Goal: Task Accomplishment & Management: Complete application form

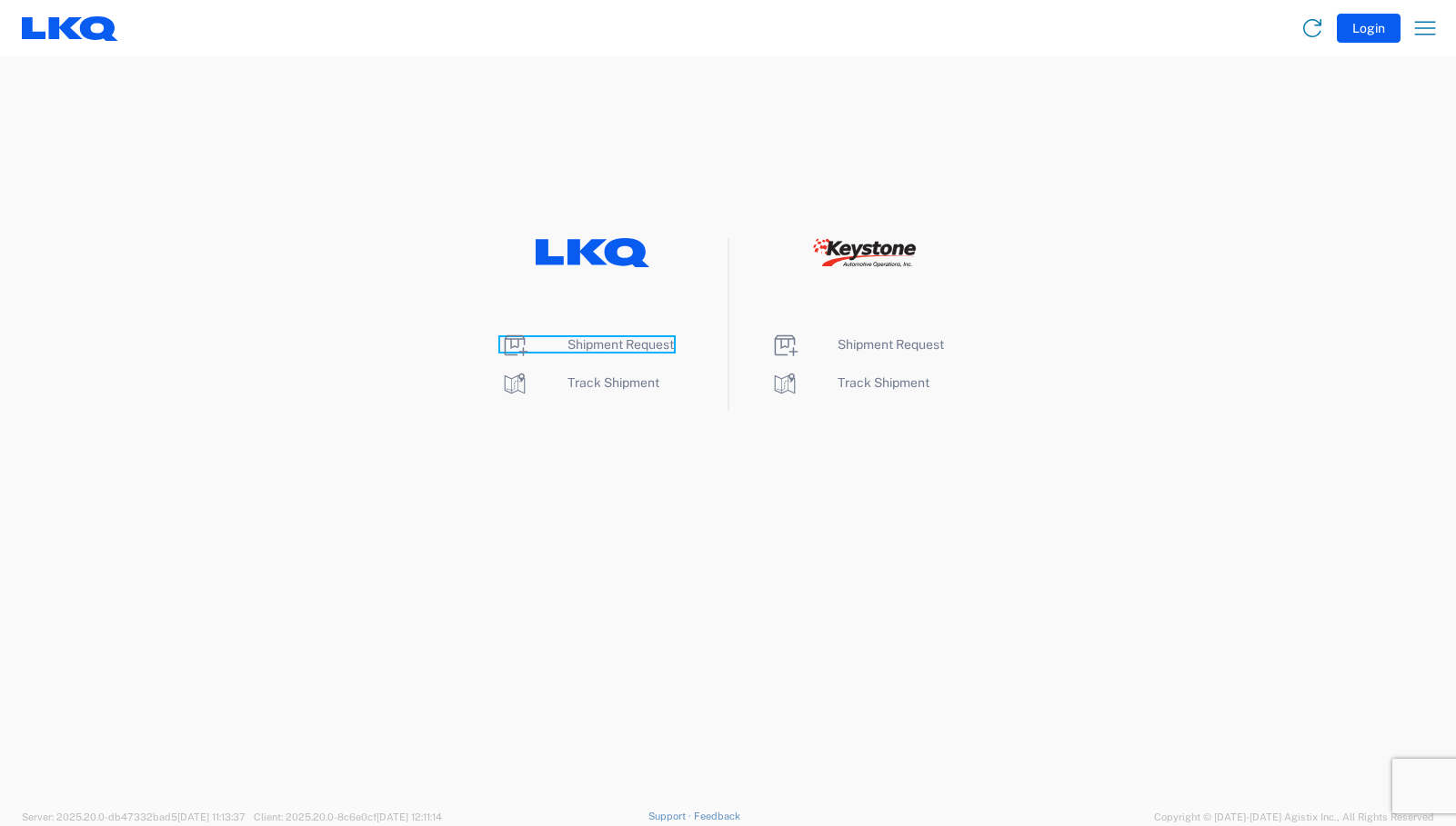
click at [619, 347] on span "Shipment Request" at bounding box center [620, 345] width 106 height 15
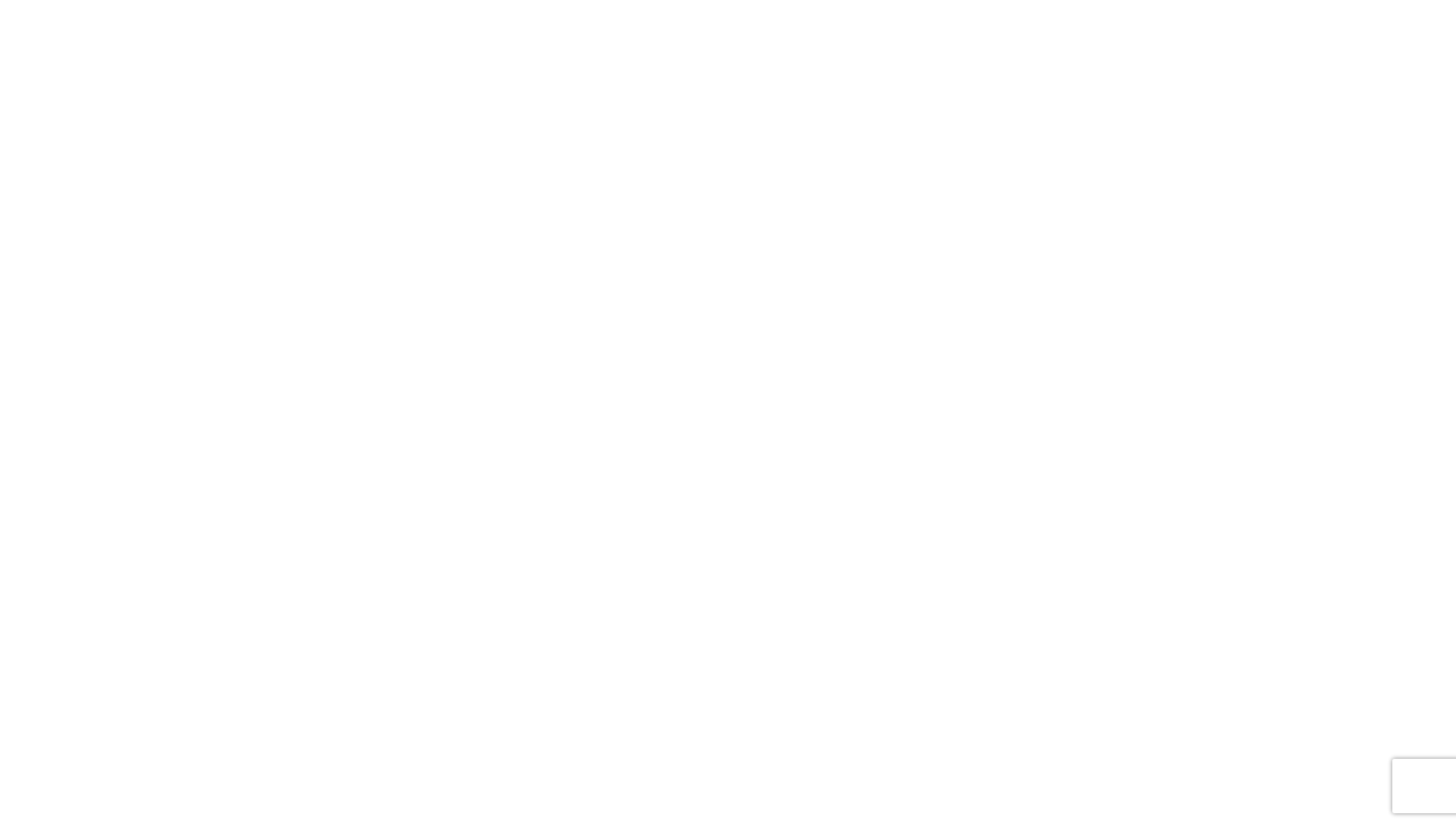
select select "FULL"
select select "LBS"
select select "IN"
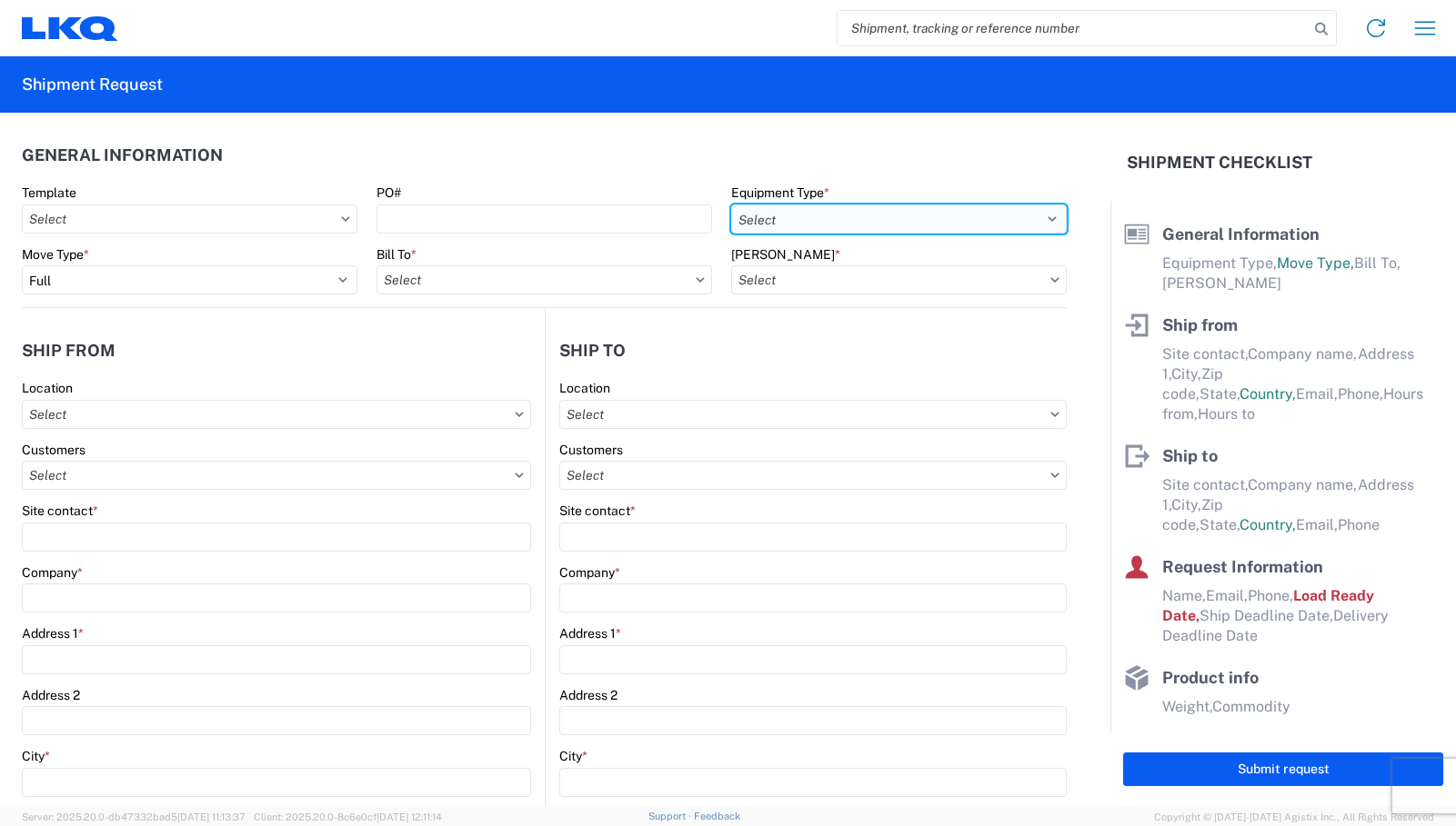
click at [868, 218] on select "Select 53’ Dry Van Flatbed Dropdeck (van) Lowboy (flatbed) Rail" at bounding box center [899, 219] width 335 height 29
select select "STDV"
click at [731, 205] on select "Select 53’ Dry Van Flatbed Dropdeck (van) Lowboy (flatbed) Rail" at bounding box center [899, 219] width 335 height 29
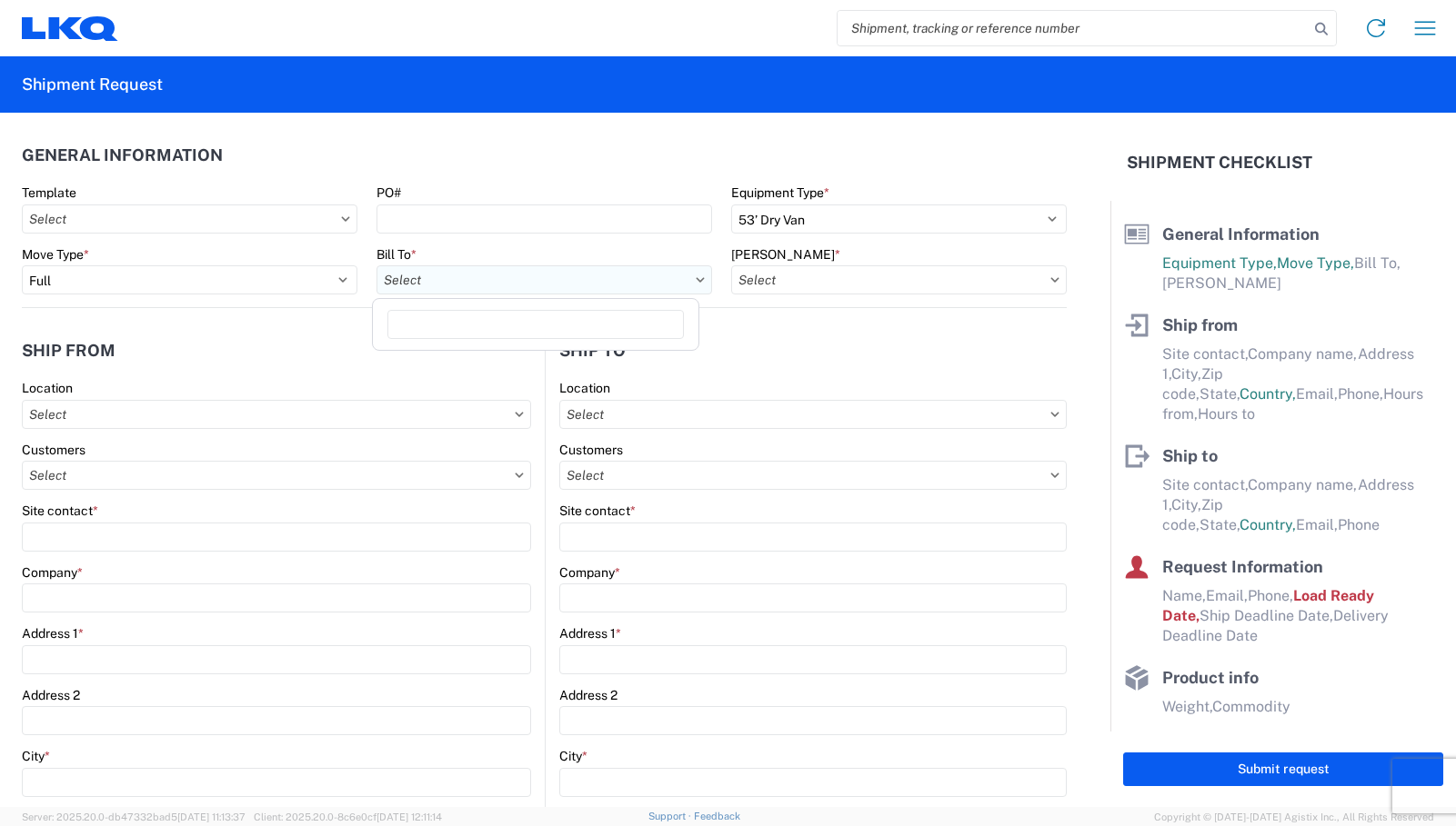
click at [691, 284] on input "text" at bounding box center [544, 279] width 335 height 29
type input "1321"
click at [557, 362] on div "1321 - LKQ Route 16 Auto Parts - Webster Ma" at bounding box center [536, 360] width 319 height 29
type input "1321 - LKQ Route 16 Auto Parts - Webster Ma"
click at [971, 280] on input "text" at bounding box center [899, 279] width 335 height 29
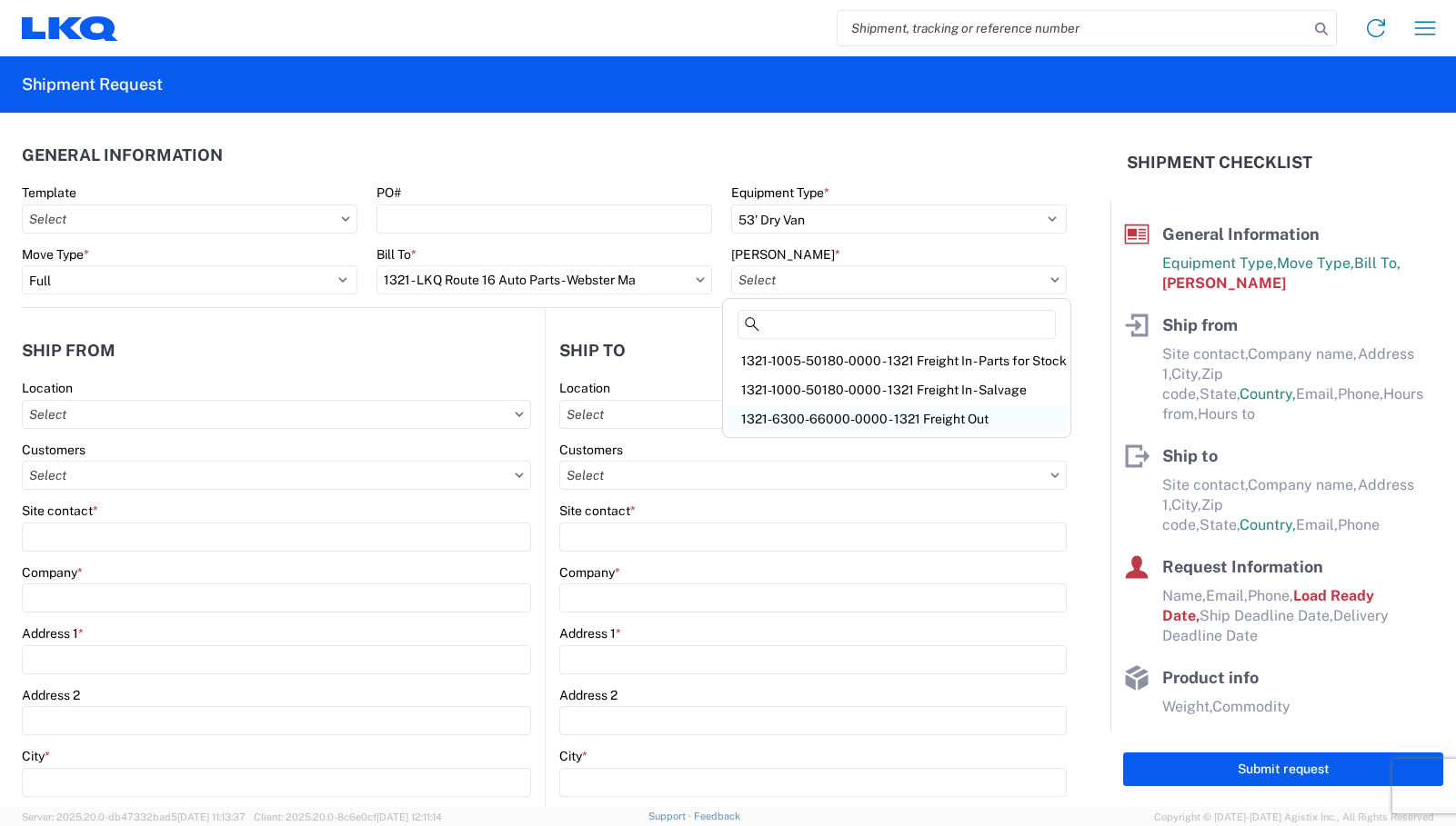
click at [883, 414] on div "1321-6300-66000-0000 - 1321 Freight Out" at bounding box center [896, 418] width 340 height 29
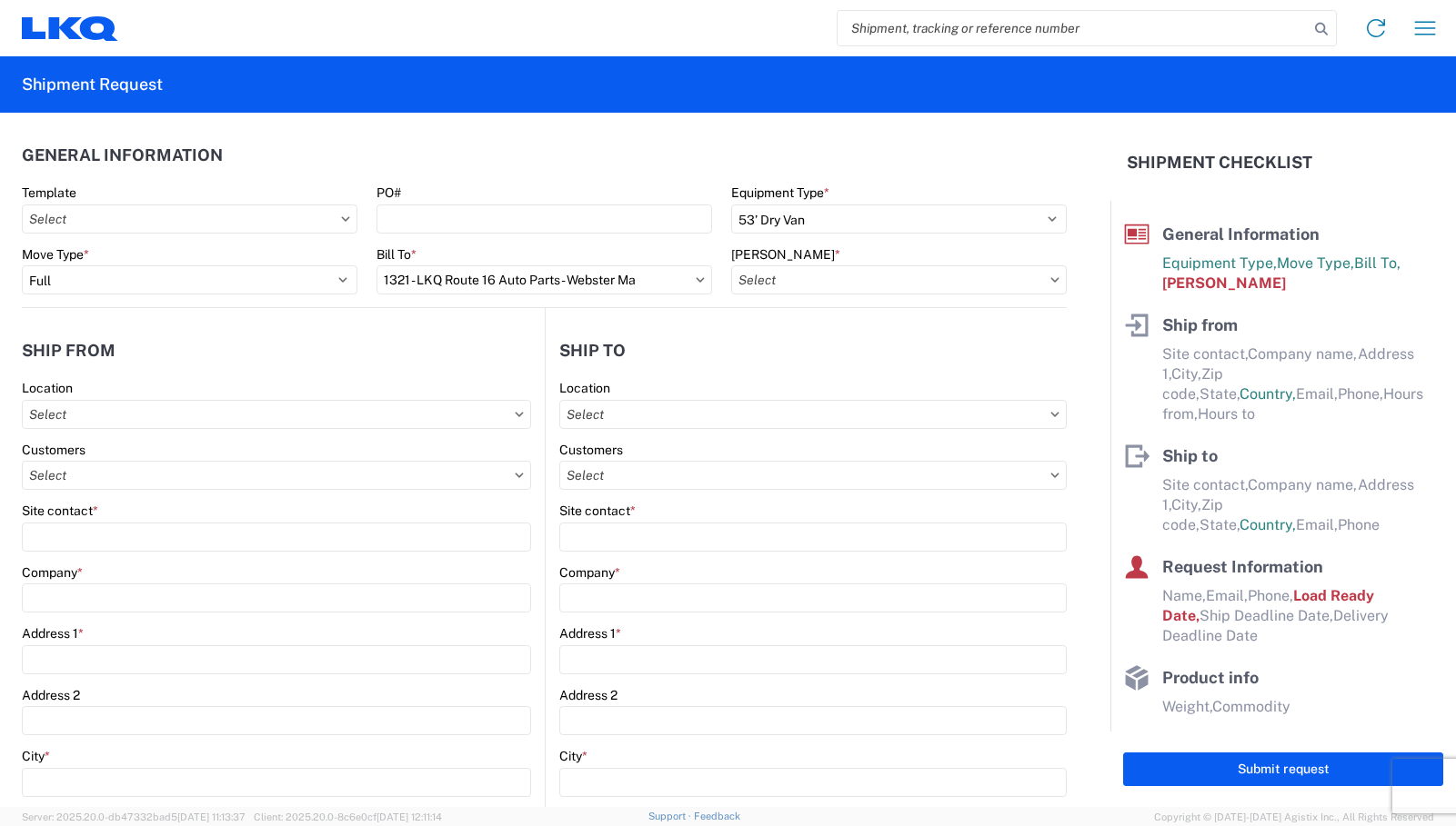
type input "1321-6300-66000-0000 - 1321 Freight Out"
click at [789, 417] on input "text" at bounding box center [813, 414] width 509 height 29
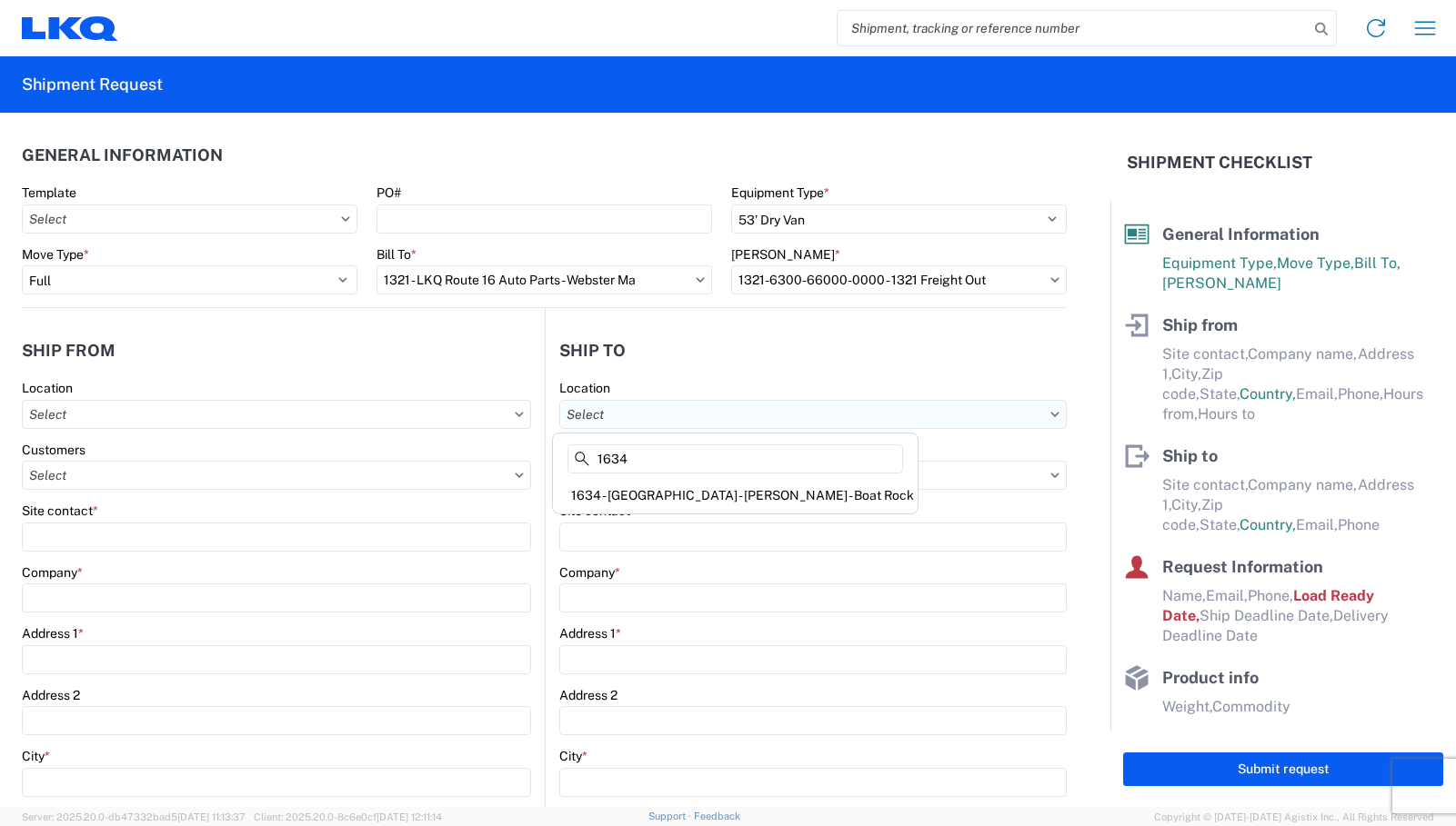
type input "1634"
click at [760, 498] on div "1634 - Atlanta - Knopf - Boat Rock" at bounding box center [735, 494] width 358 height 29
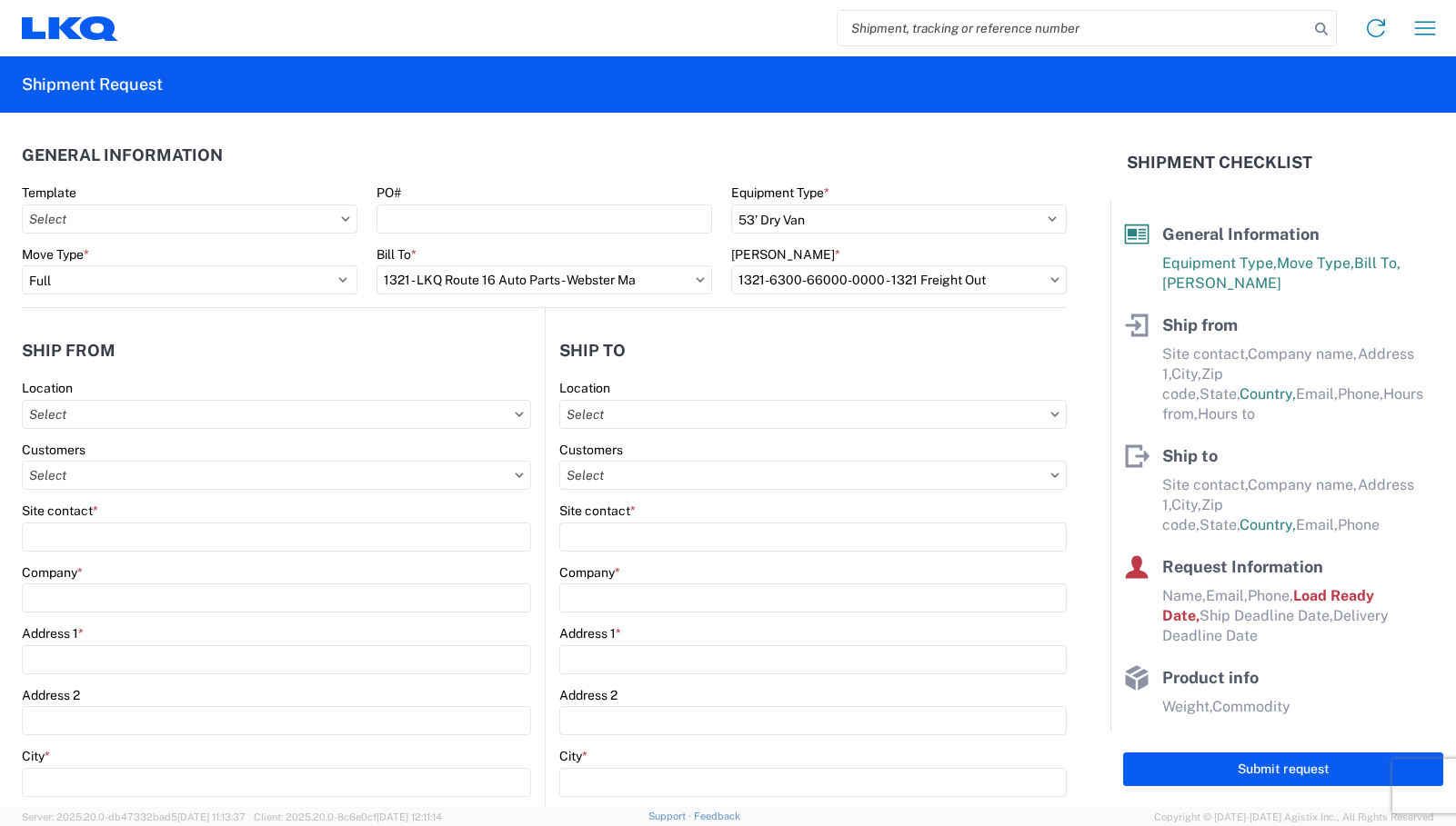
type input "1634 - Atlanta - Knopf - Boat Rock"
type input "LKQ Corporation"
type input "6320 Boat Rock Blvd SW"
type input "Atlanta"
type input "30336"
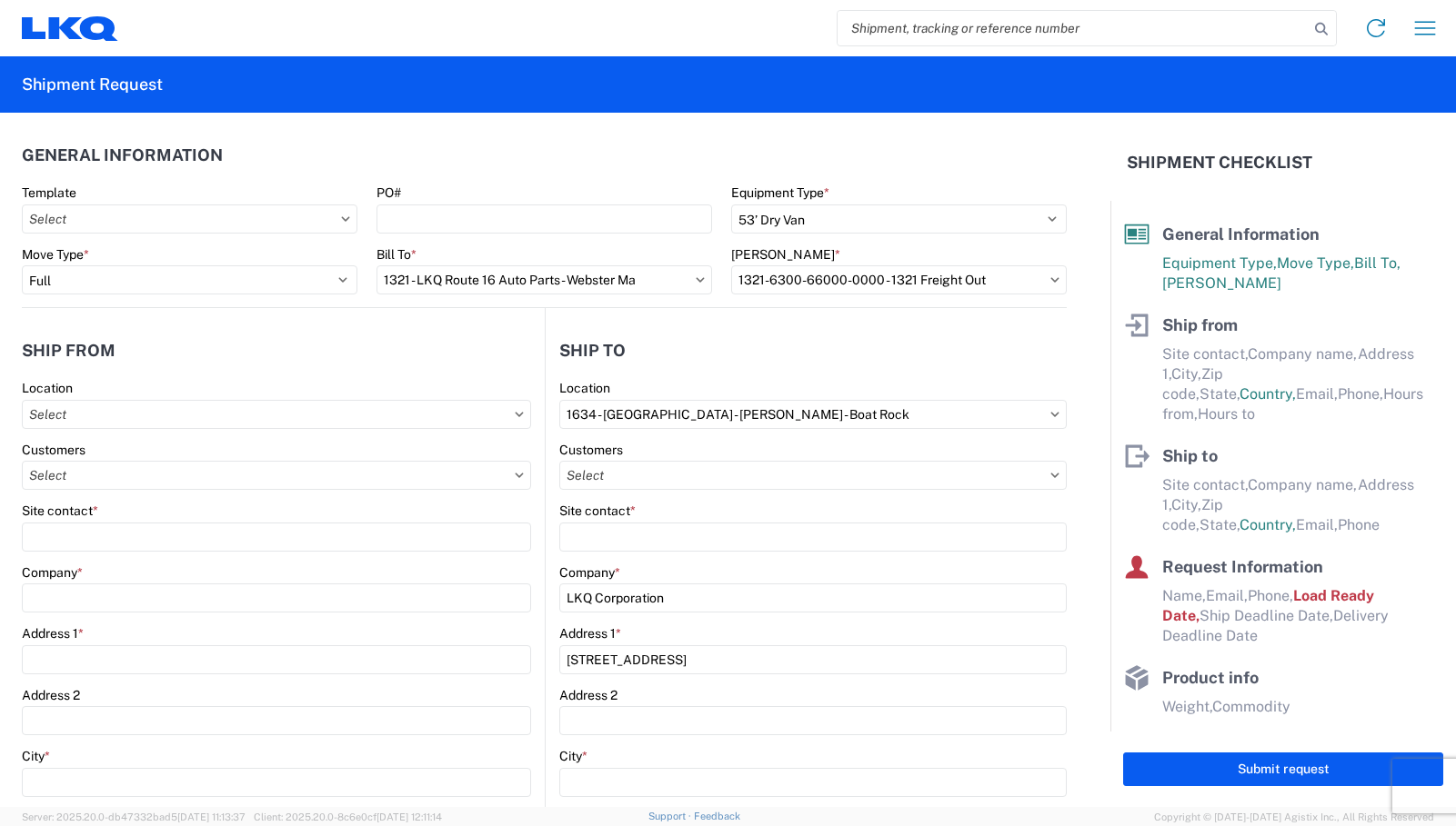
select select "US"
type input "678-399-8501"
select select "GA"
click at [615, 481] on input "text" at bounding box center [813, 475] width 509 height 29
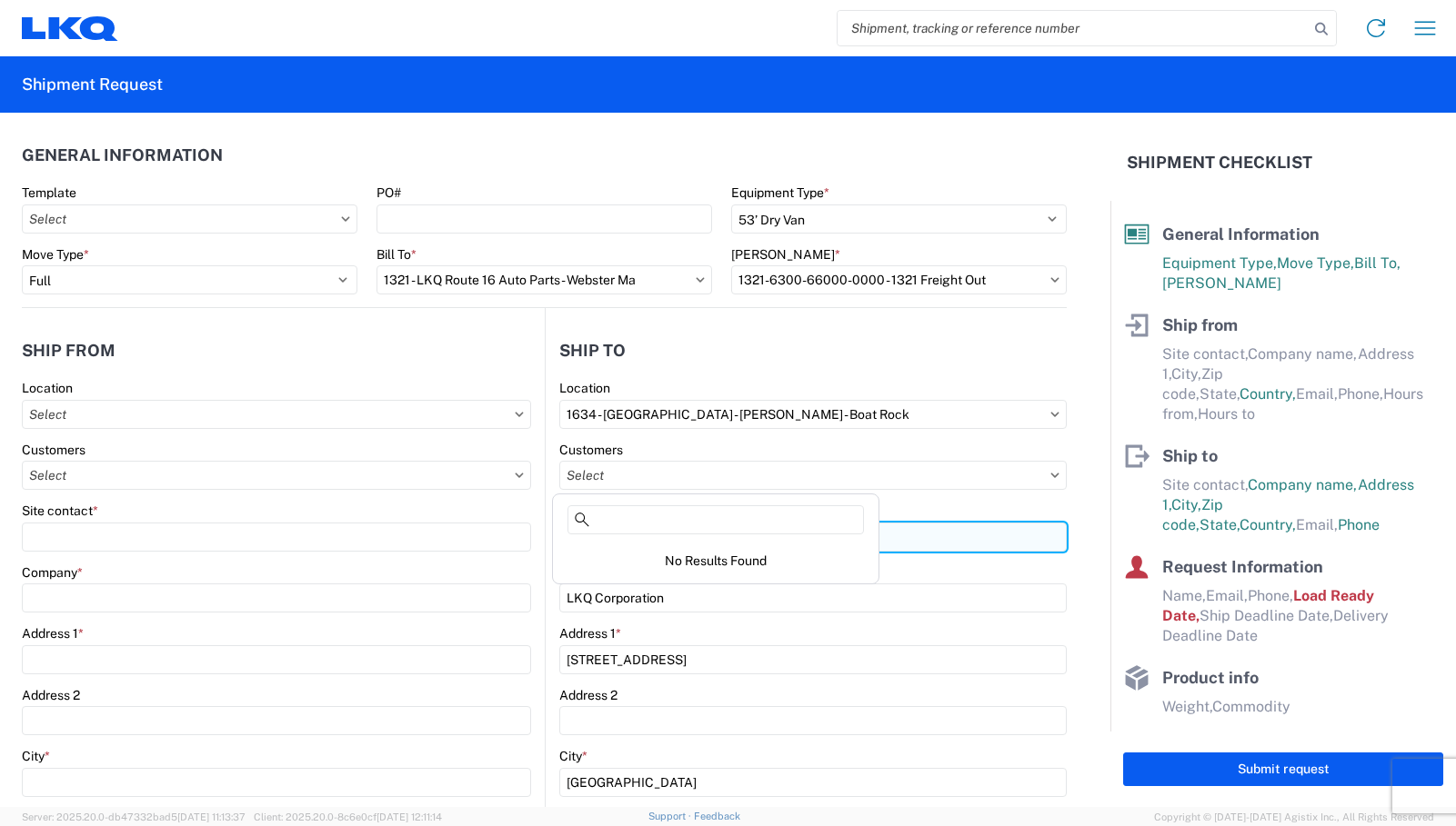
click at [930, 548] on input "Site contact *" at bounding box center [813, 536] width 509 height 29
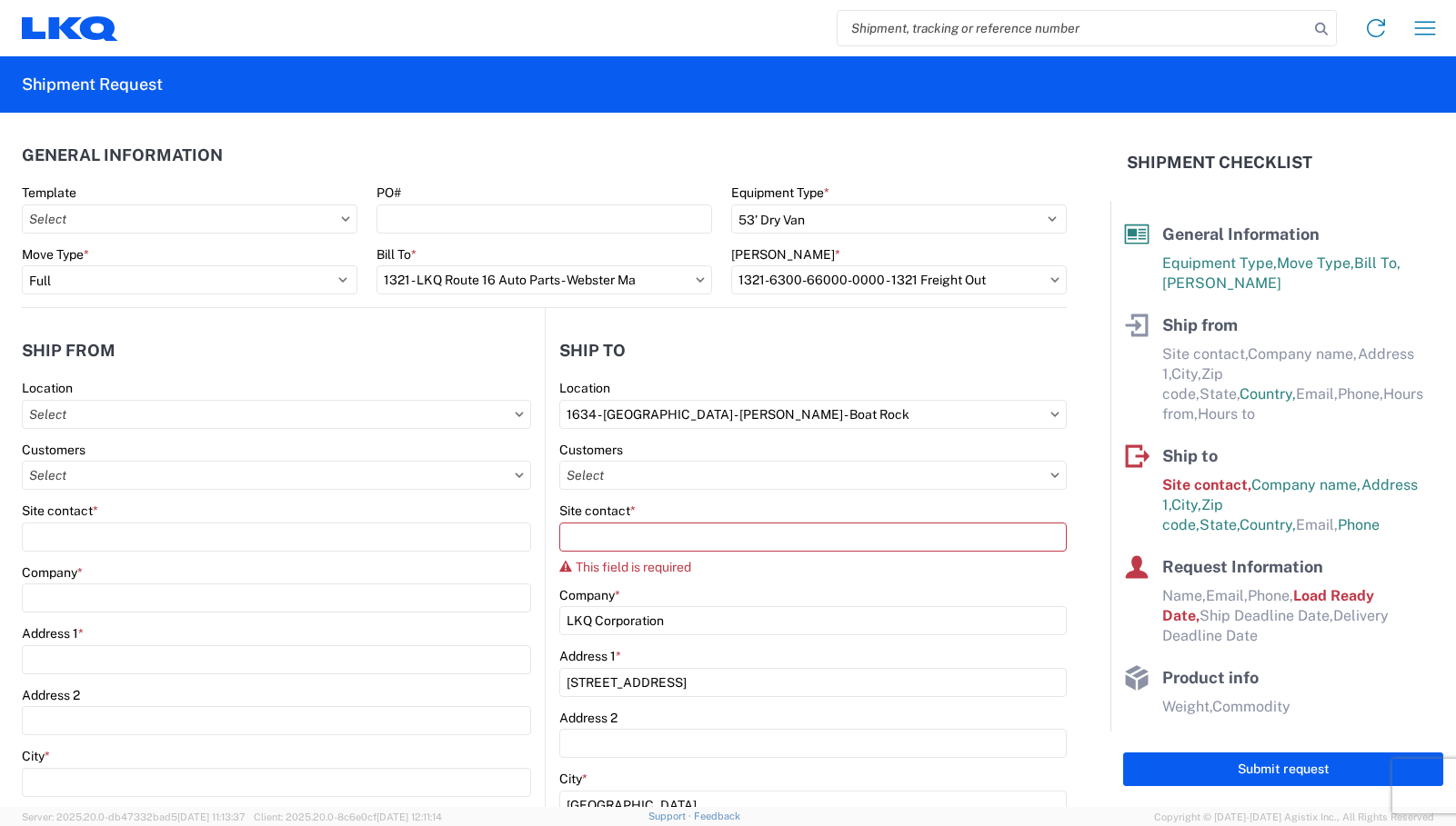
click at [1051, 475] on icon at bounding box center [1055, 475] width 8 height 5
click at [599, 472] on input "text" at bounding box center [813, 475] width 509 height 29
click at [596, 521] on input at bounding box center [715, 520] width 296 height 29
click at [724, 638] on agx-form-control-wrapper-v2 "Company * LKQ Corporation" at bounding box center [813, 618] width 509 height 61
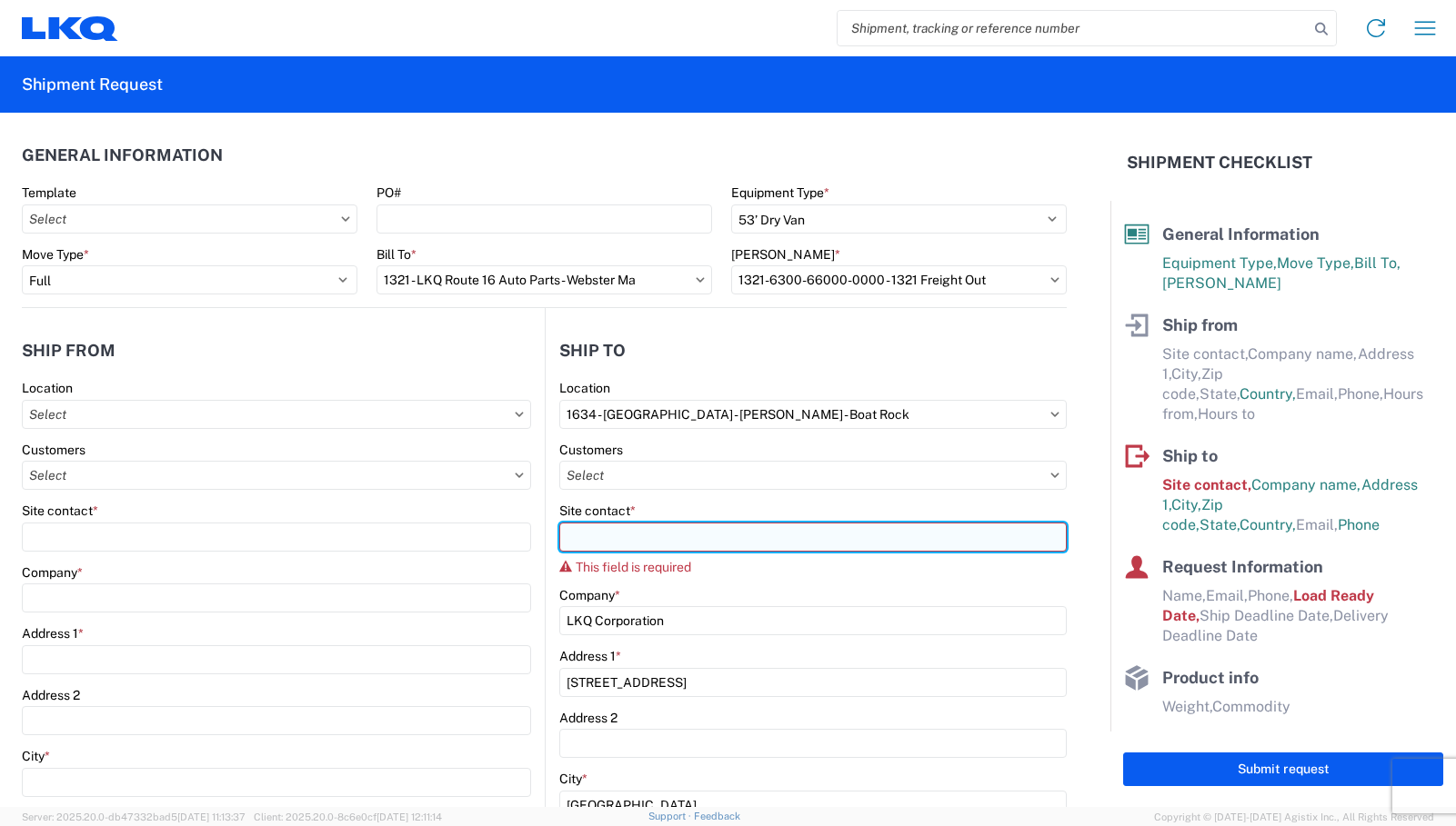
click at [632, 538] on input "Site contact *" at bounding box center [813, 536] width 509 height 29
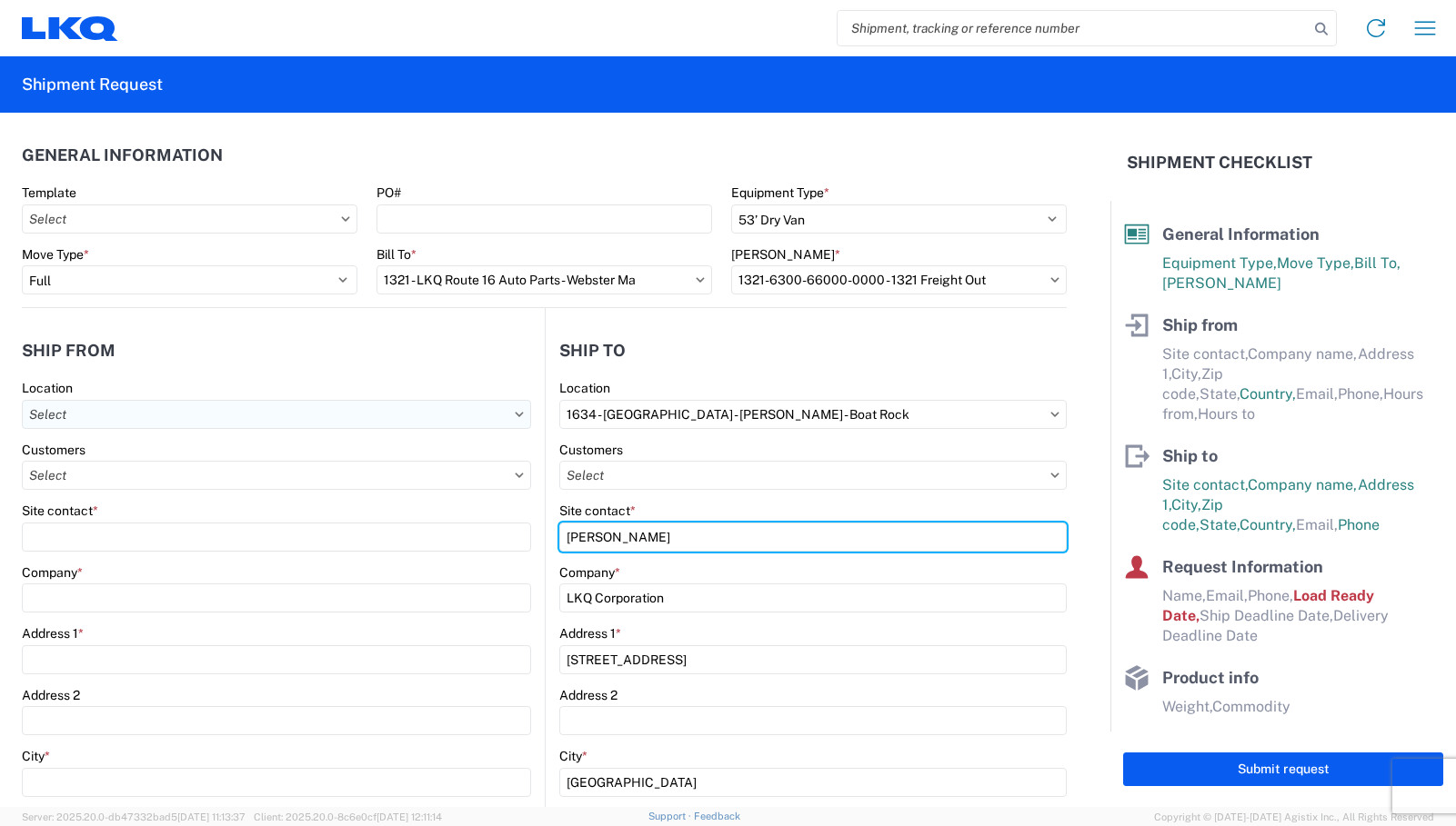
type input "Todd Voyles"
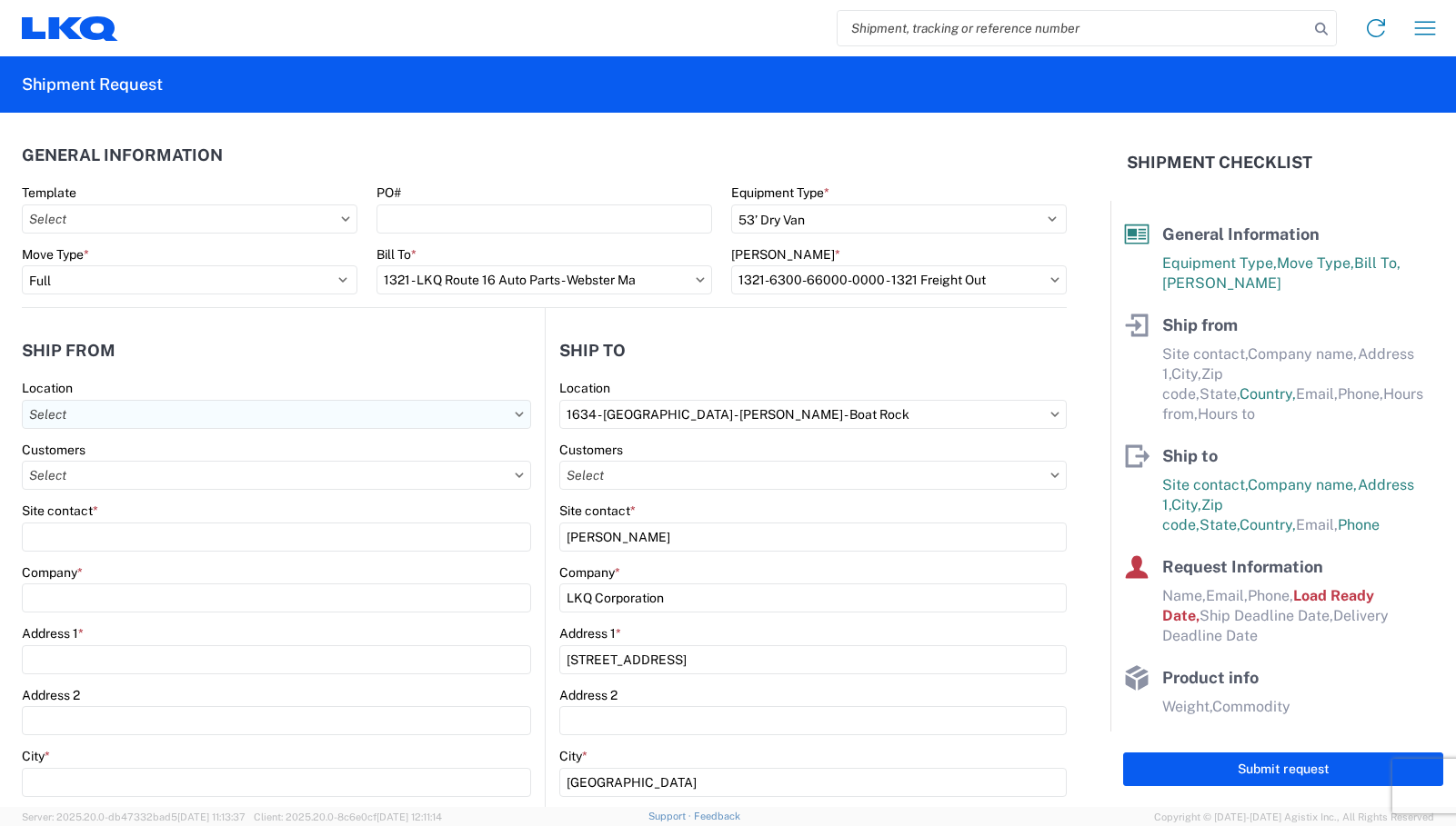
click at [469, 427] on input "text" at bounding box center [276, 414] width 510 height 29
type input "1321"
click at [275, 490] on div "1321 - LKQ Route 16 Auto Parts - Webster Ma" at bounding box center [185, 494] width 319 height 29
type input "1321 - LKQ Route 16 Auto Parts - Webster Ma"
type input "LKQ Corporation"
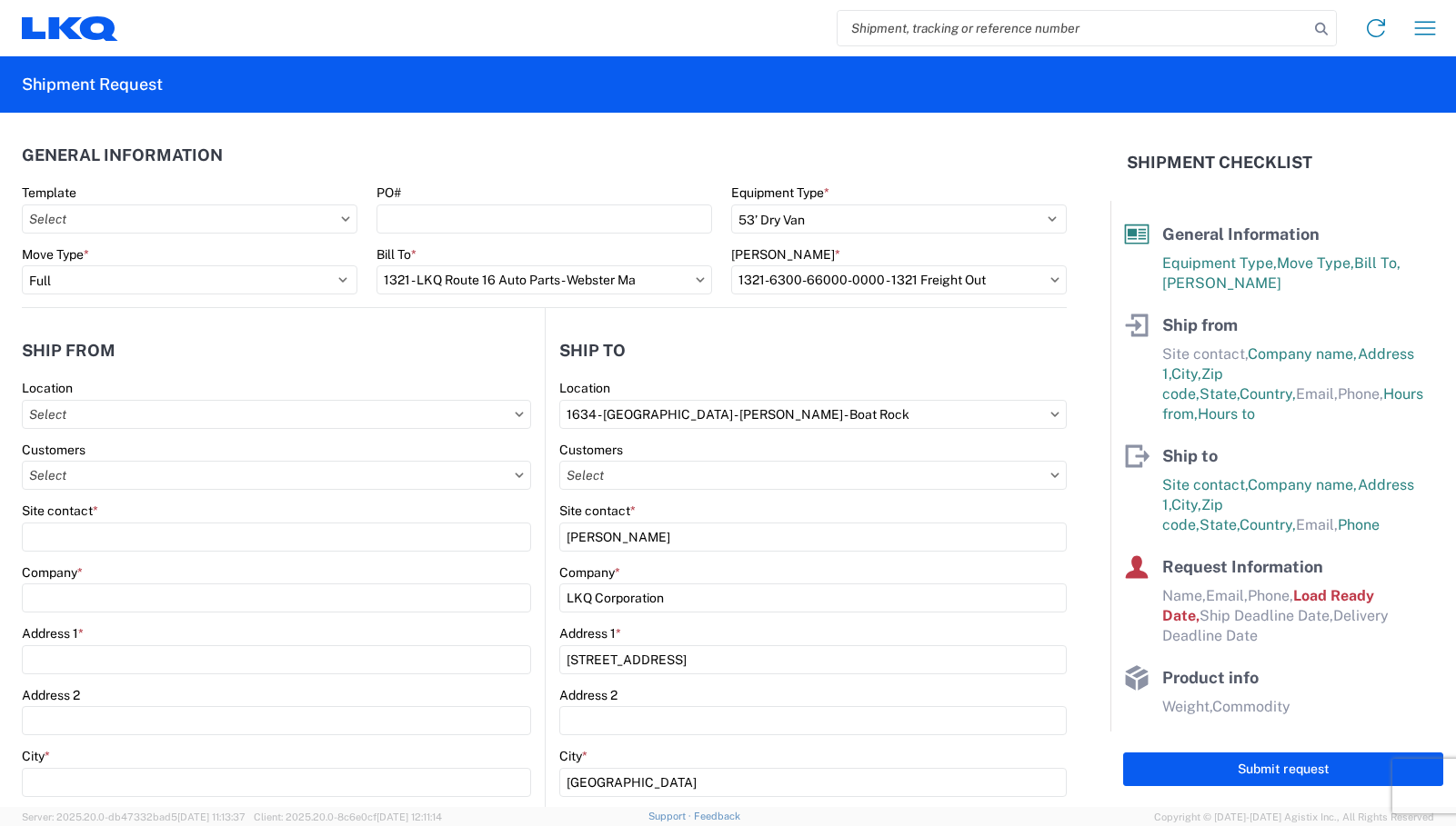
type input "4 Old Douglas Road"
type input "Webster"
type input "01570"
select select "MA"
select select "US"
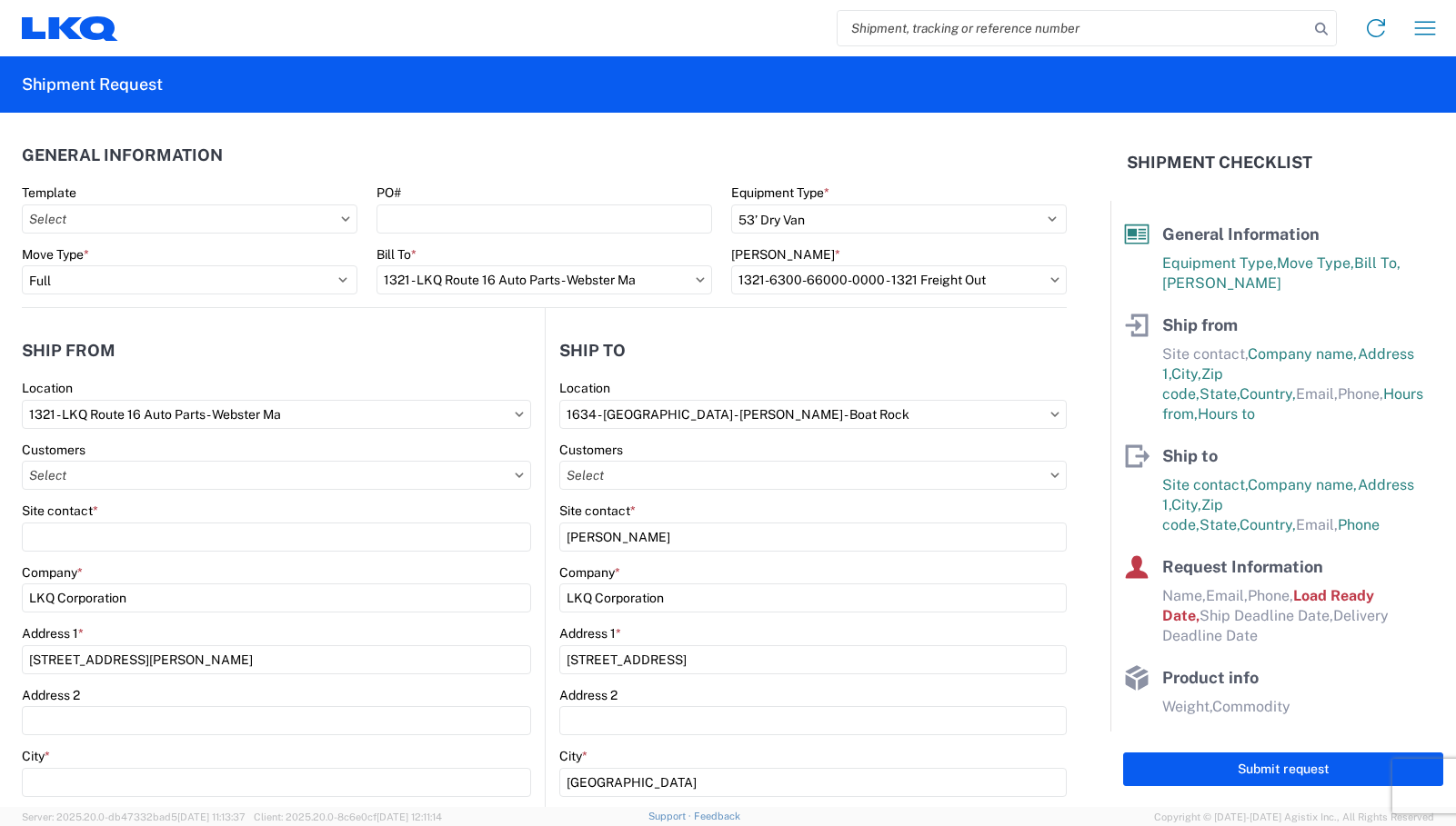
type input "07:00"
type input "17:00"
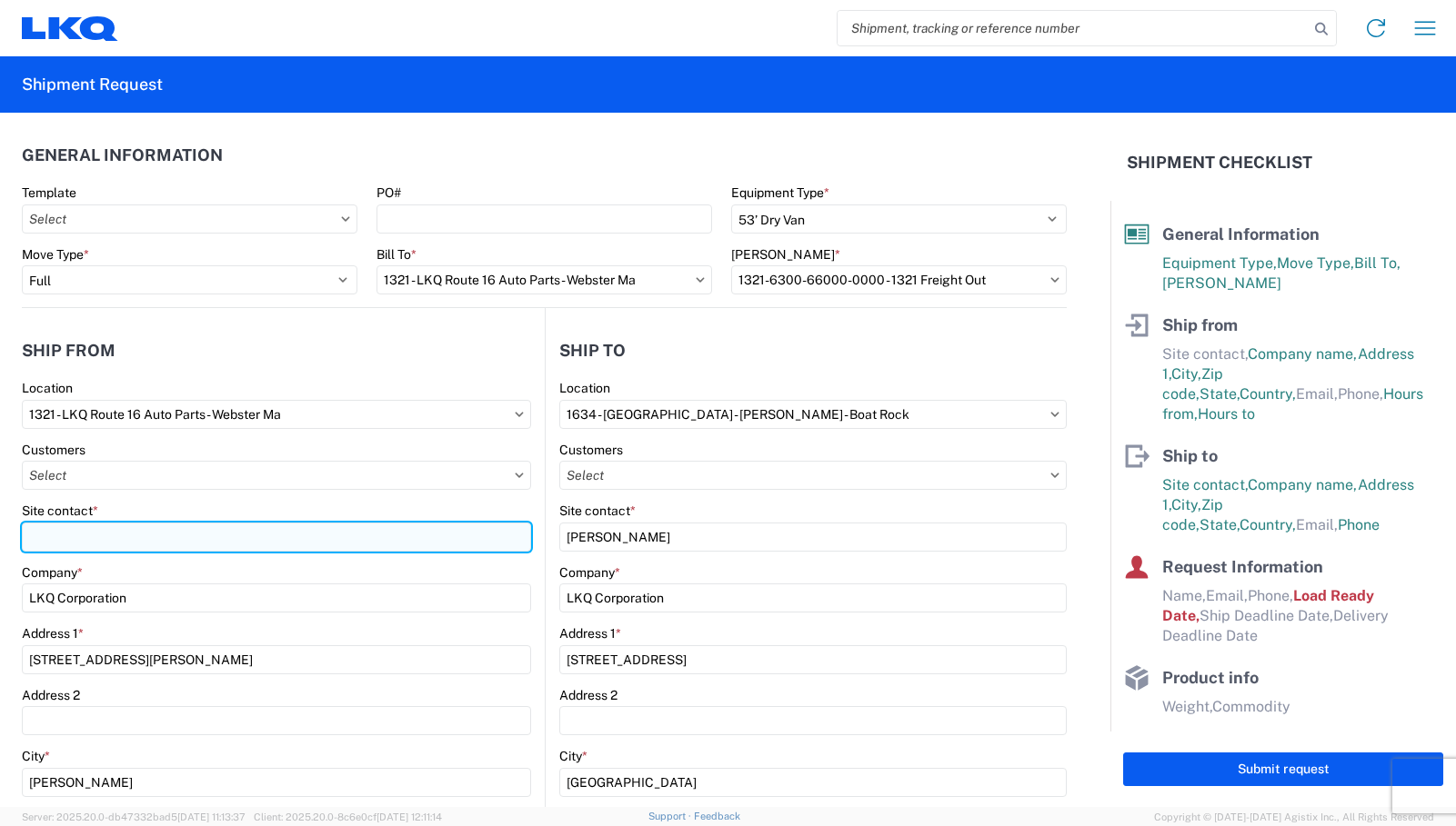
click at [77, 537] on input "Site contact *" at bounding box center [276, 536] width 510 height 29
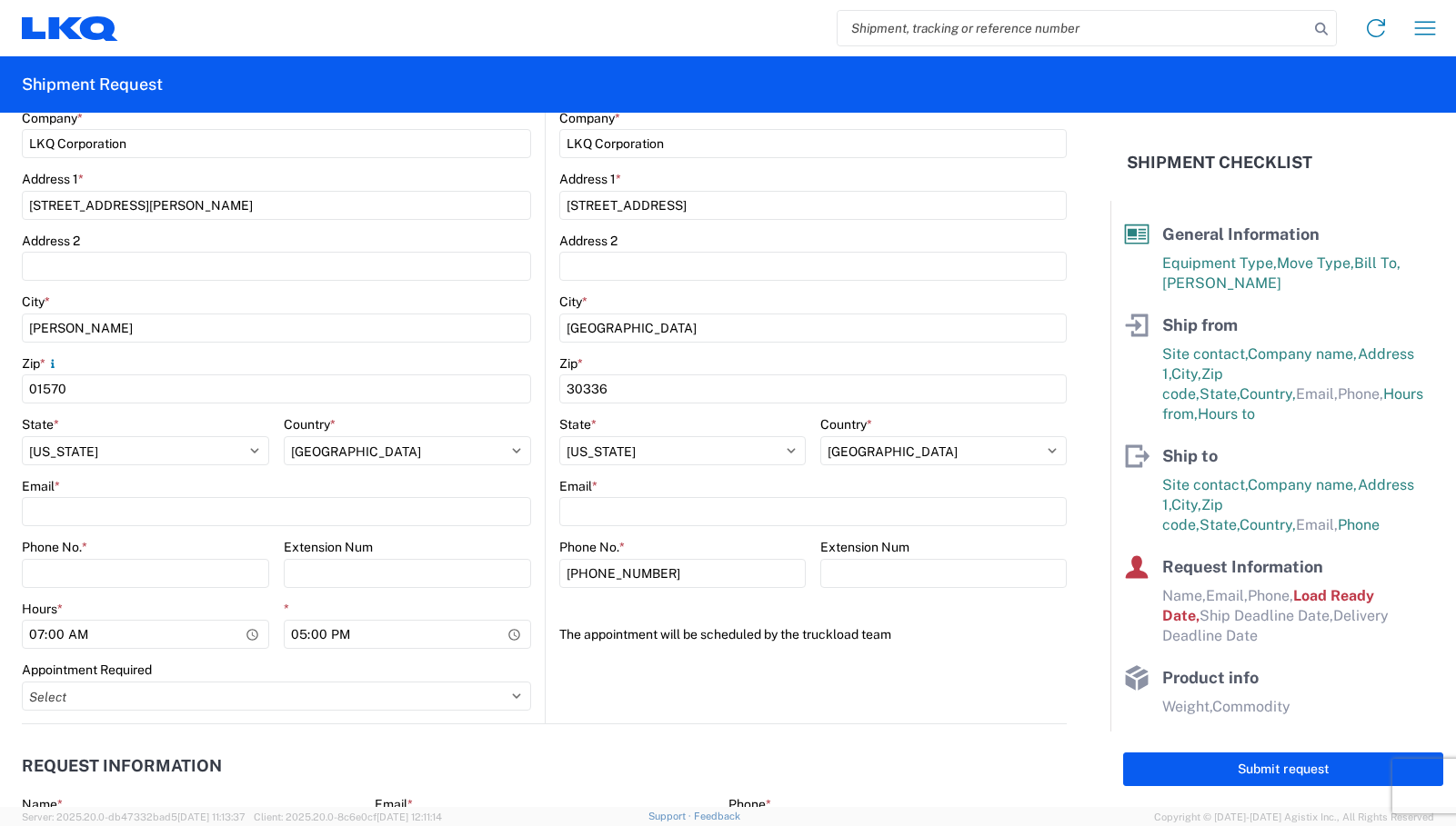
scroll to position [546, 0]
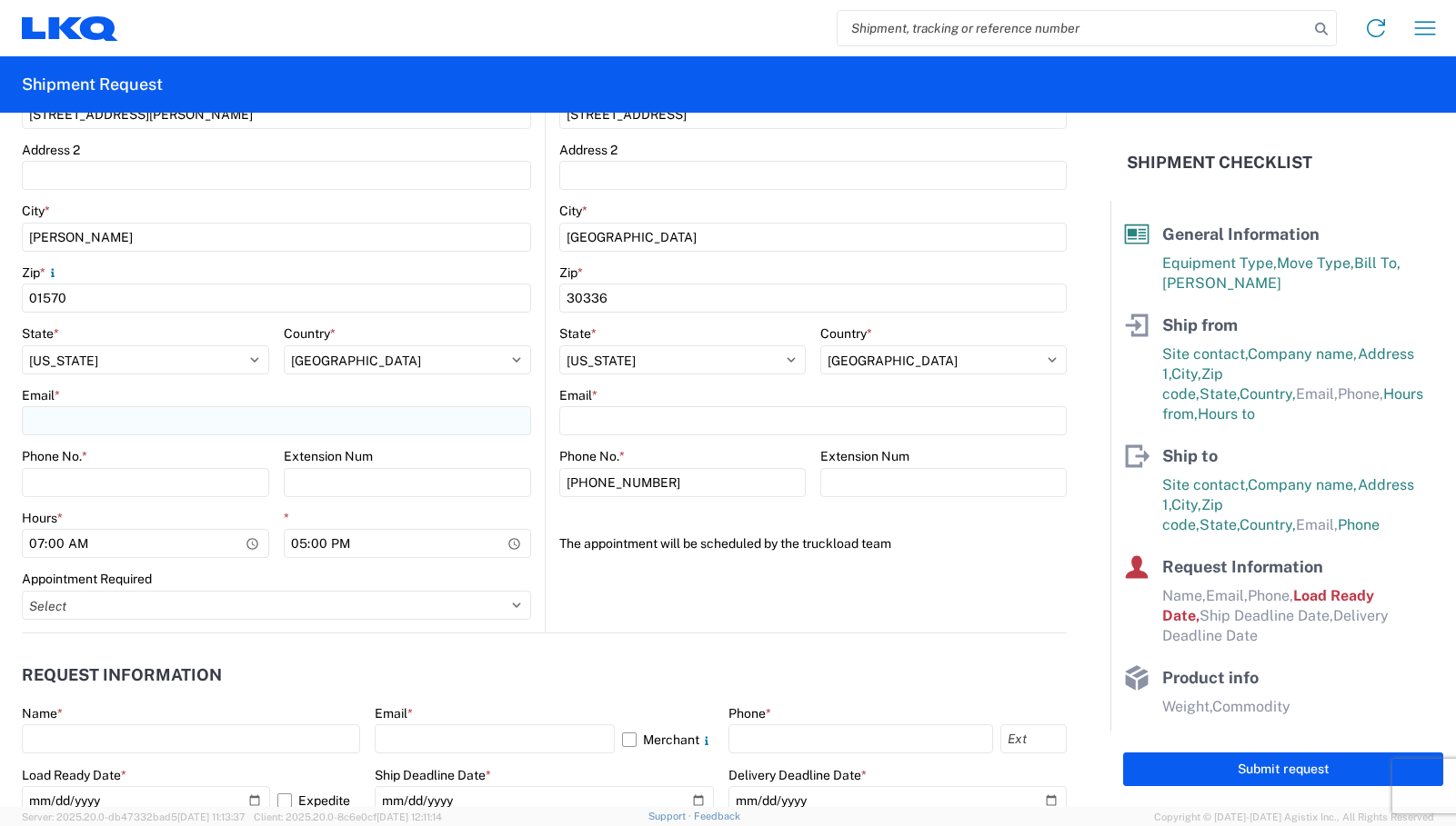
type input "Philip Jarmolowicz"
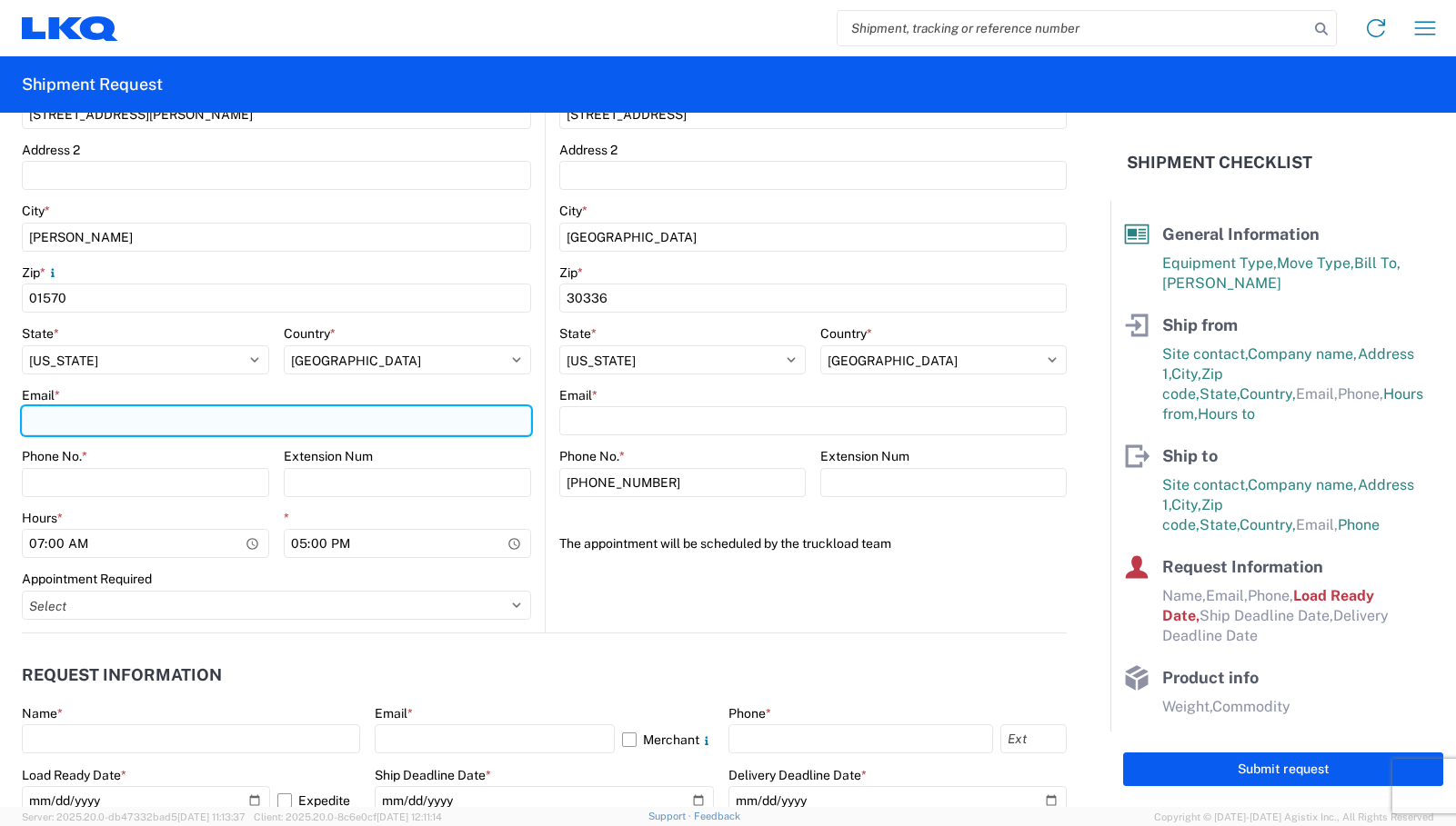
click at [90, 422] on input "Email *" at bounding box center [276, 420] width 510 height 29
type input "pnjarmolowicz@lkqcorp.com"
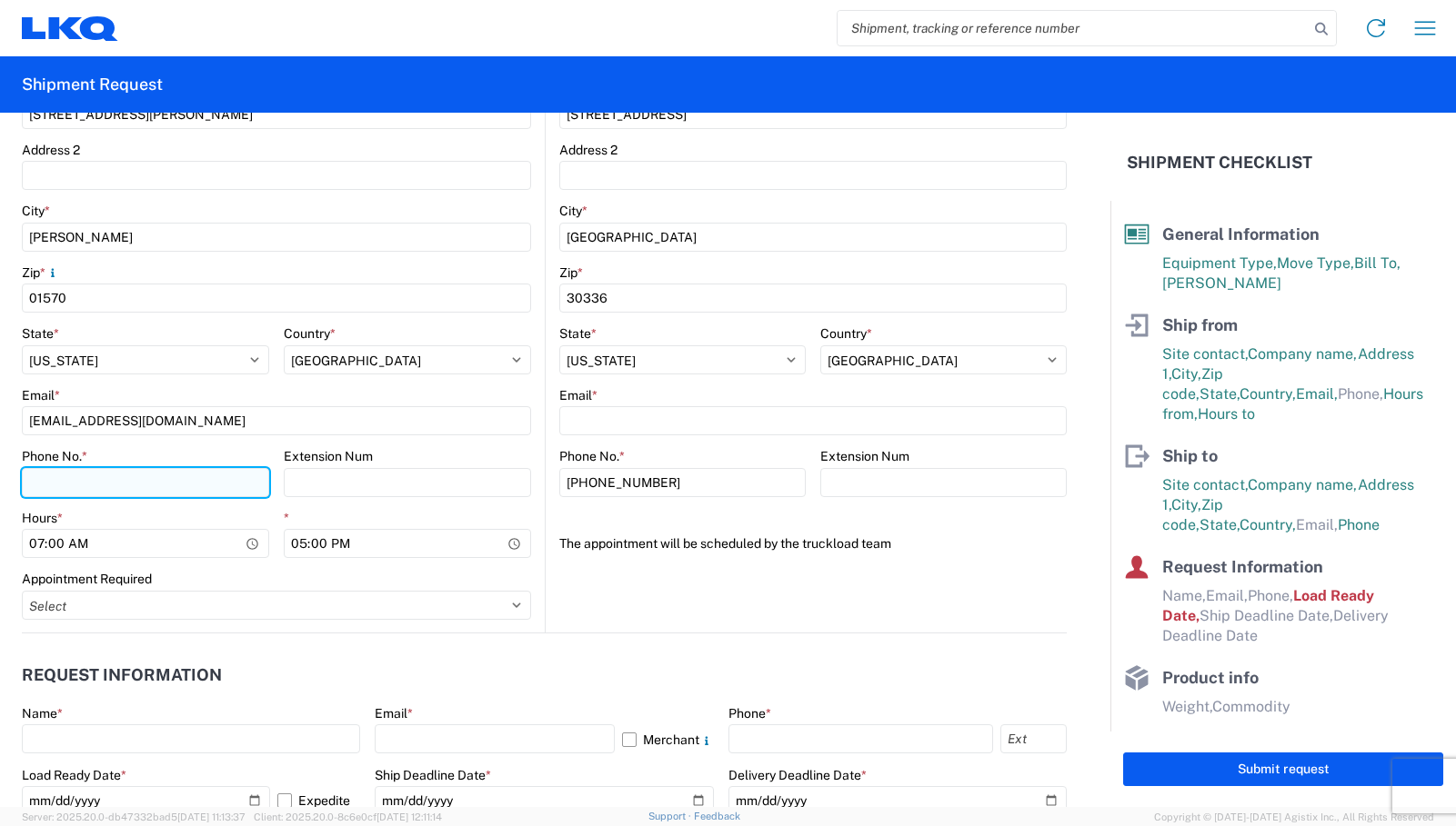
click at [56, 475] on input "Phone No. *" at bounding box center [145, 482] width 248 height 29
type input "5086710894"
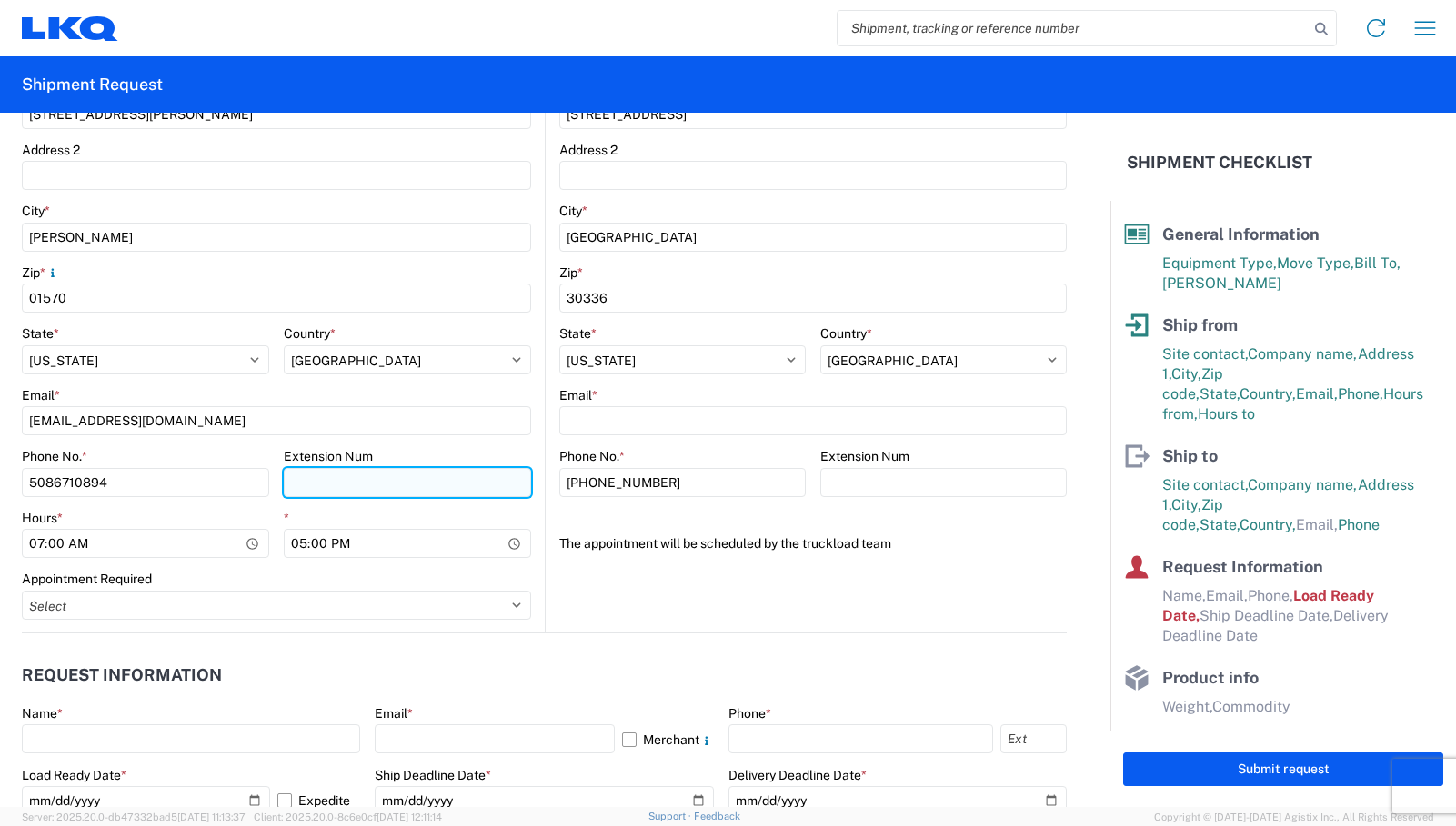
click at [354, 488] on input "Extension Num" at bounding box center [408, 482] width 248 height 29
type input "2894"
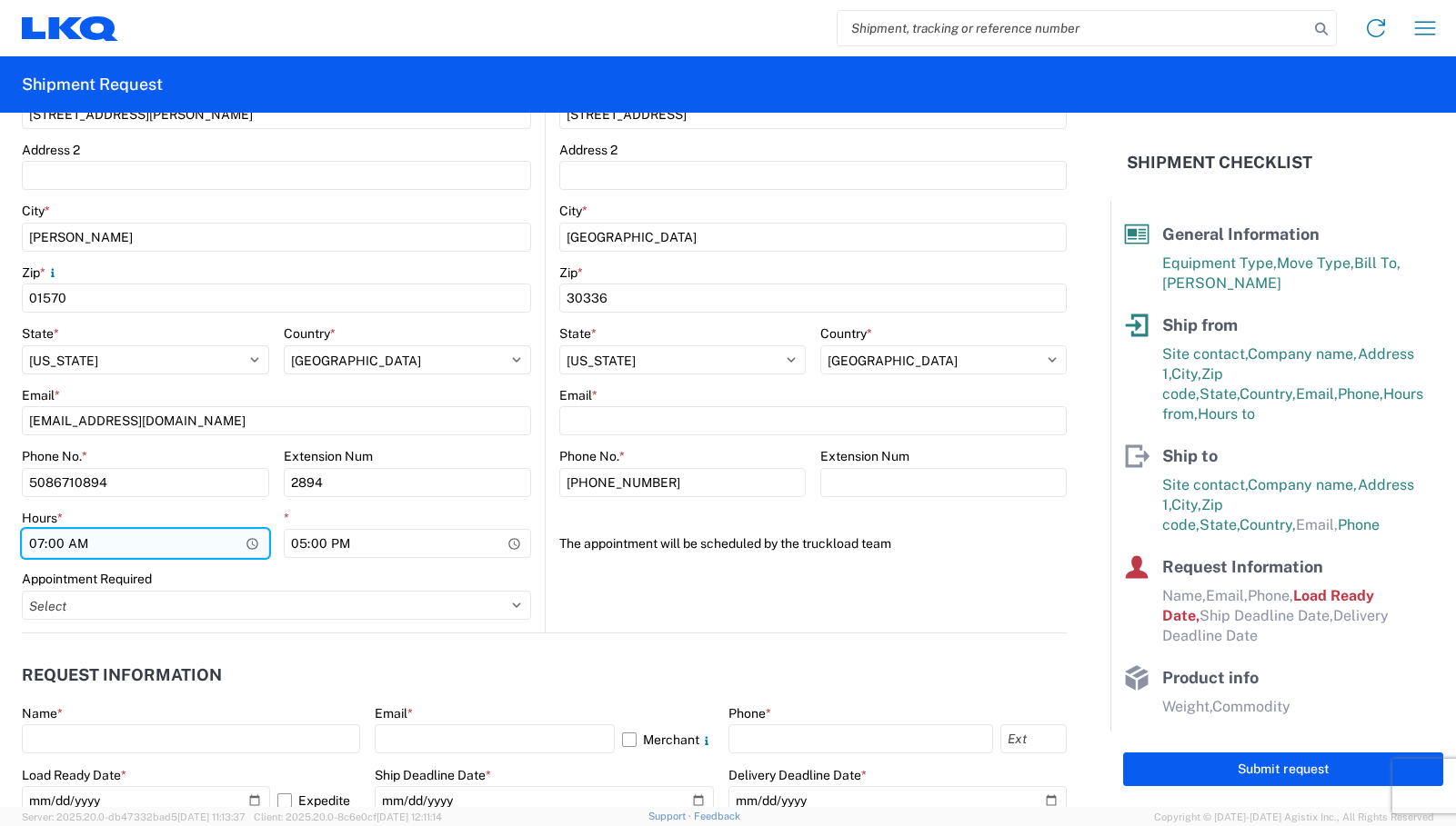
click at [41, 542] on input "07:00" at bounding box center [145, 543] width 248 height 29
type input "08:00"
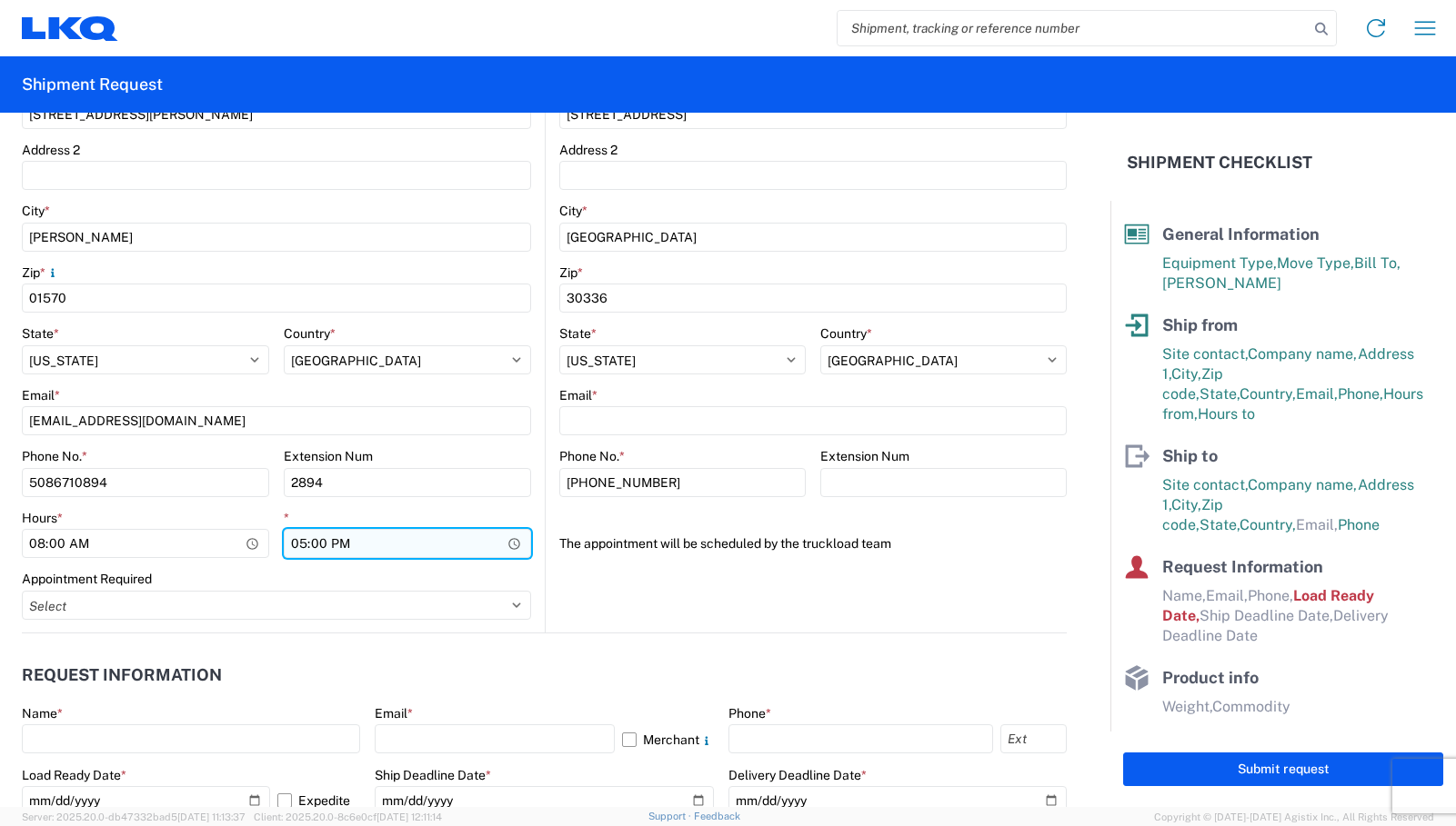
click at [299, 546] on input "17:00" at bounding box center [408, 543] width 248 height 29
type input "16:00"
click at [784, 611] on agx-form-section "Ship to 1634 Location 1634 - Atlanta - Knopf - Boat Rock Customers Site contact…" at bounding box center [807, 209] width 522 height 848
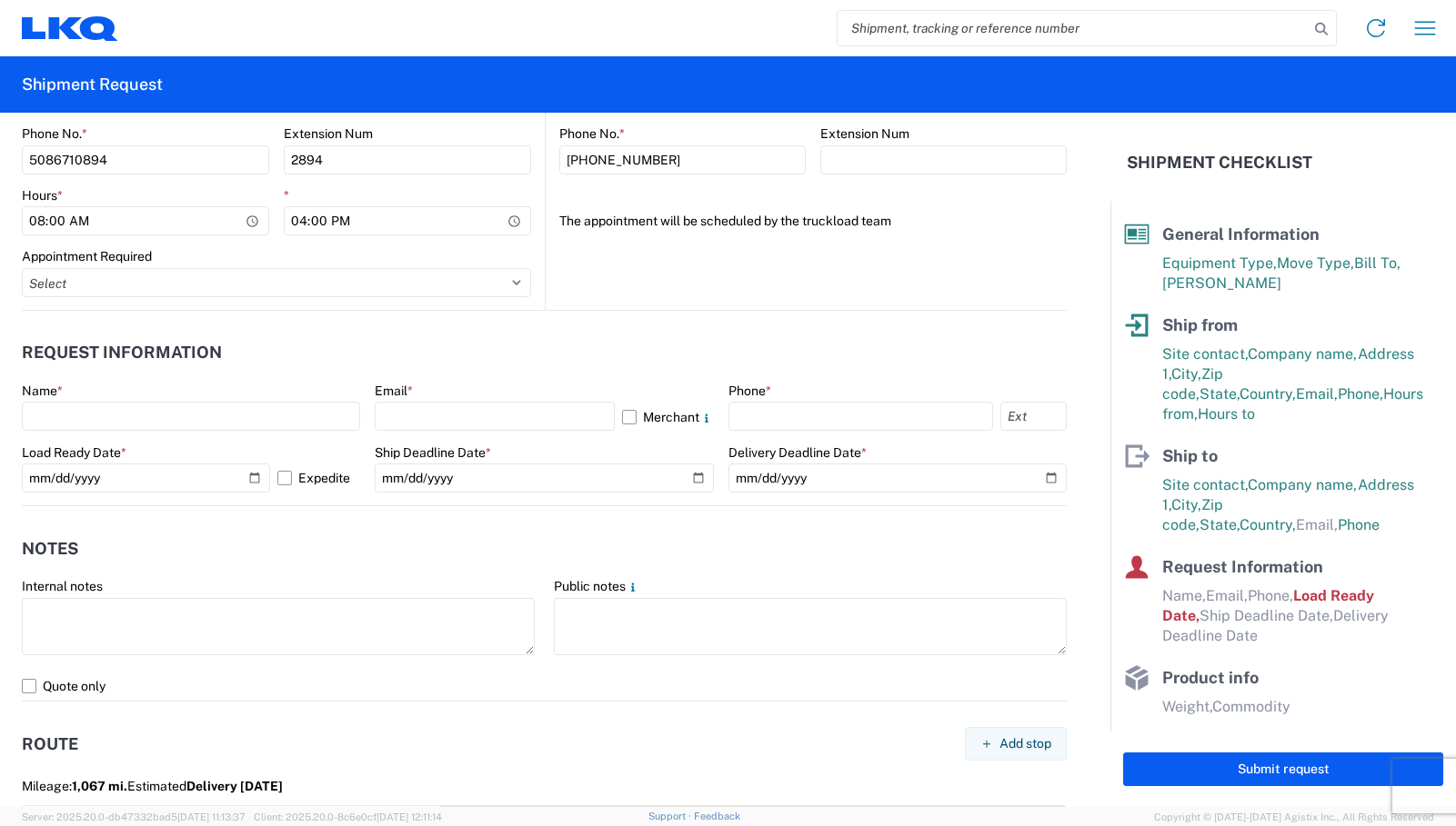
scroll to position [909, 0]
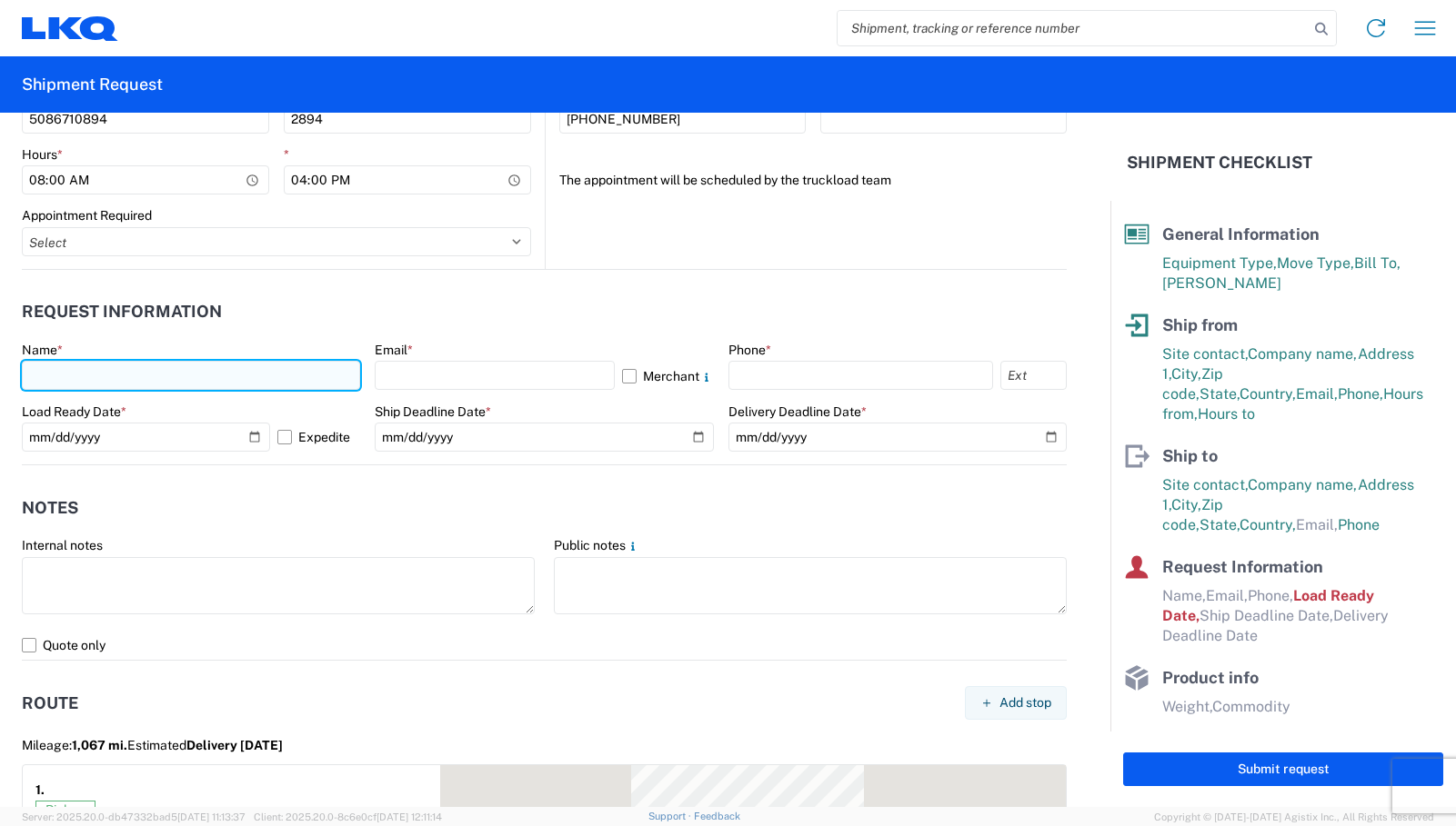
click at [62, 379] on input "text" at bounding box center [190, 375] width 338 height 29
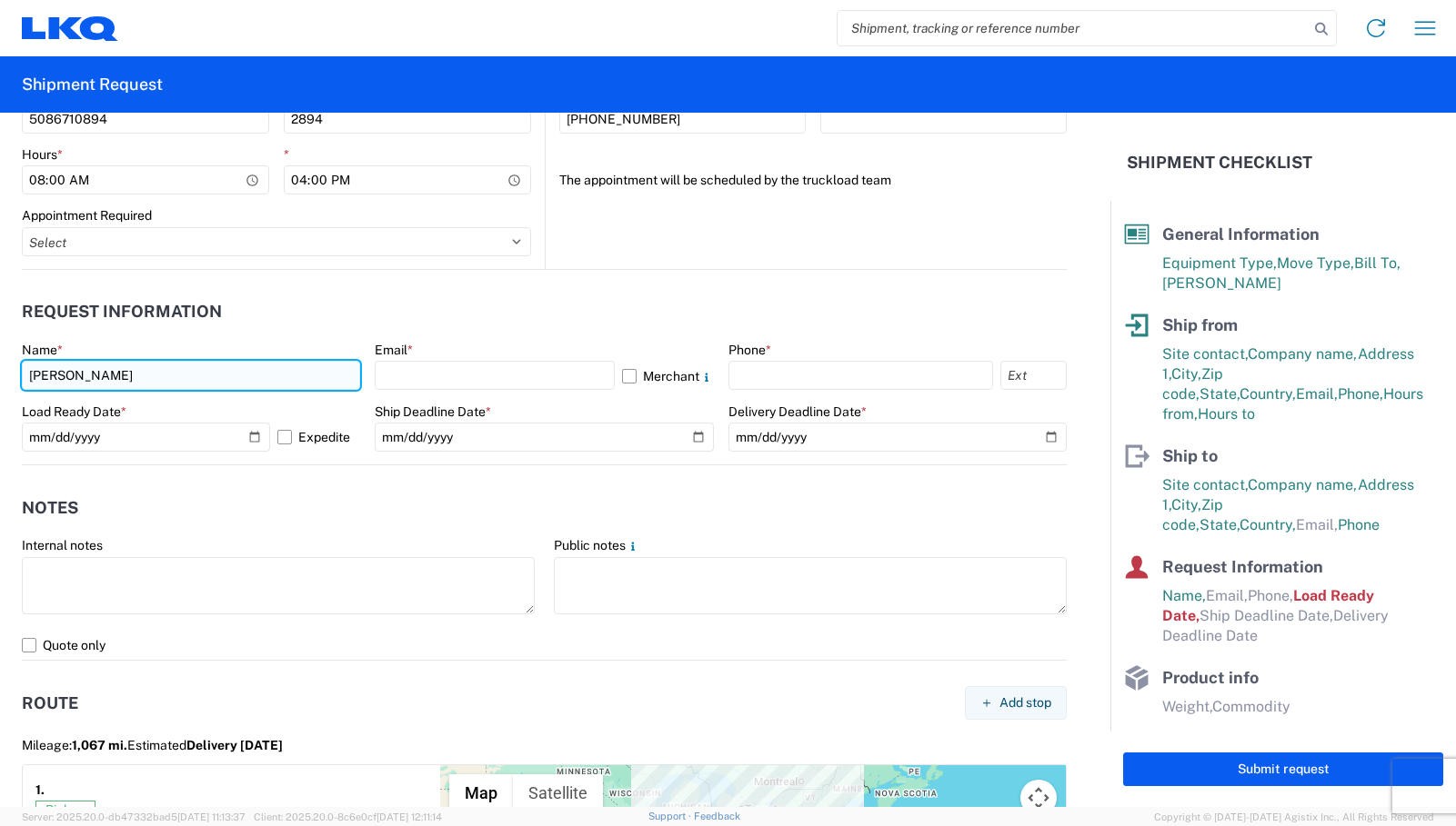
type input "Philip Jarmolowicz"
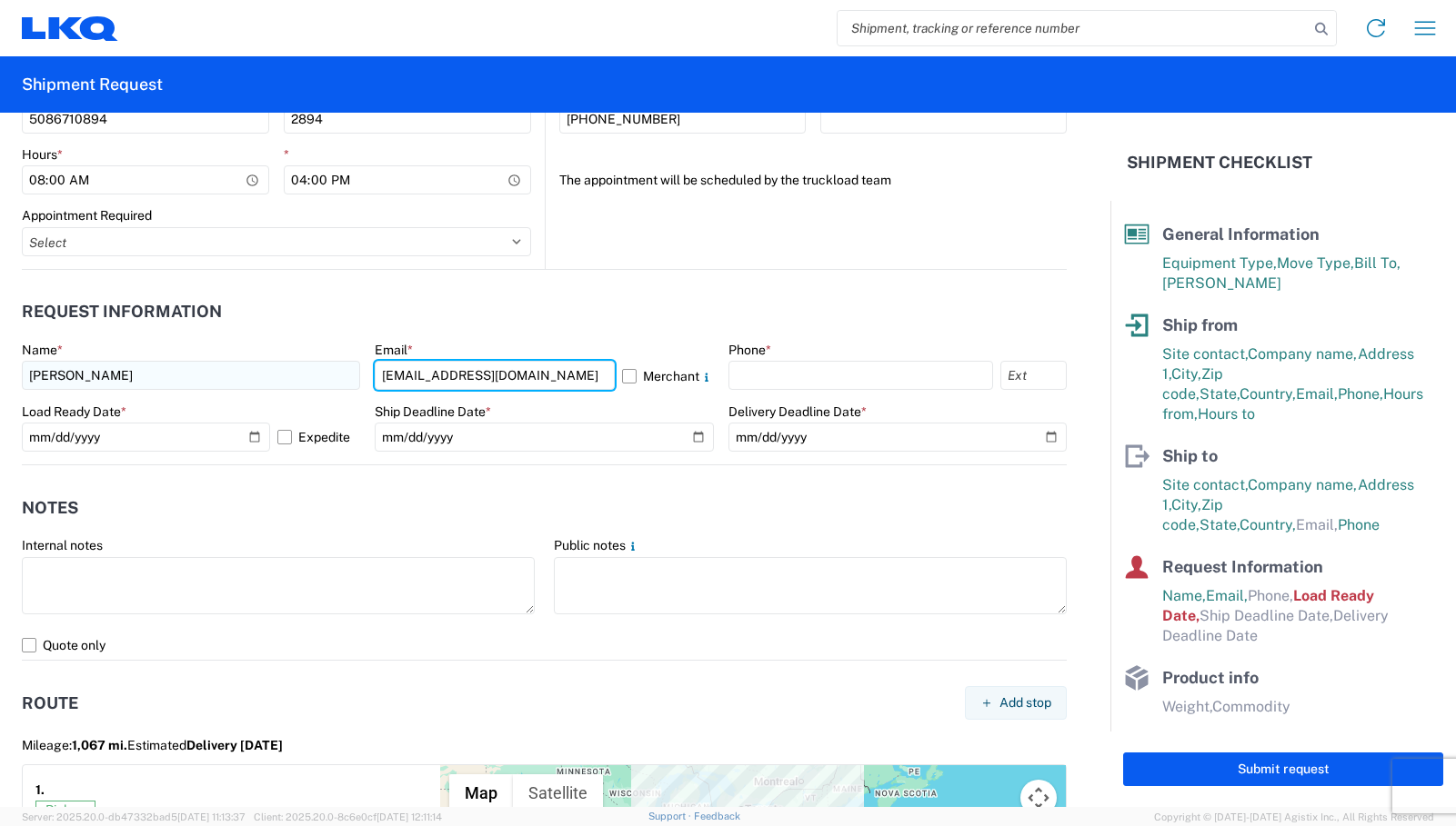
type input "pnjarmolowicz@lkqcorp.com"
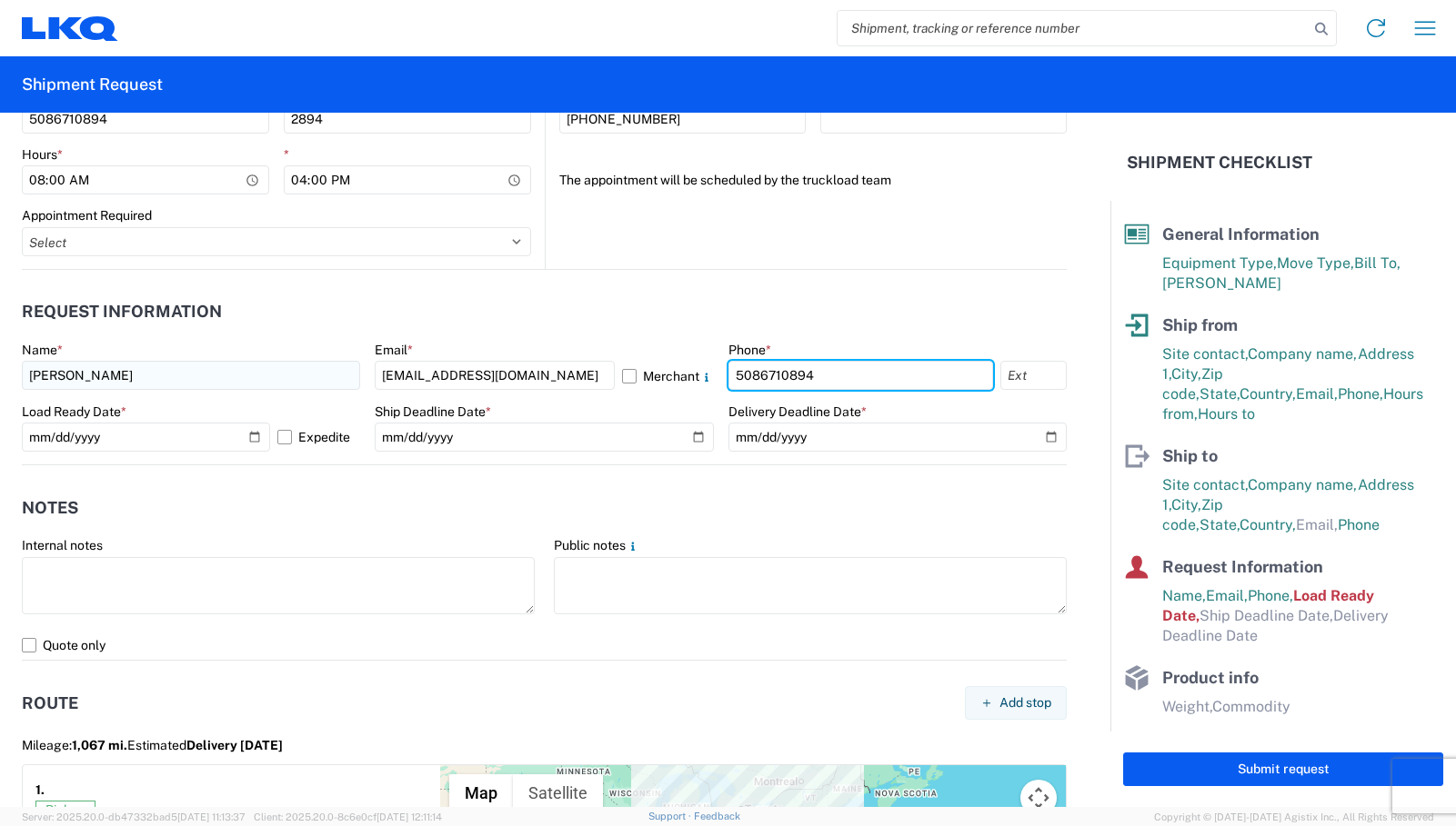
type input "5086710894"
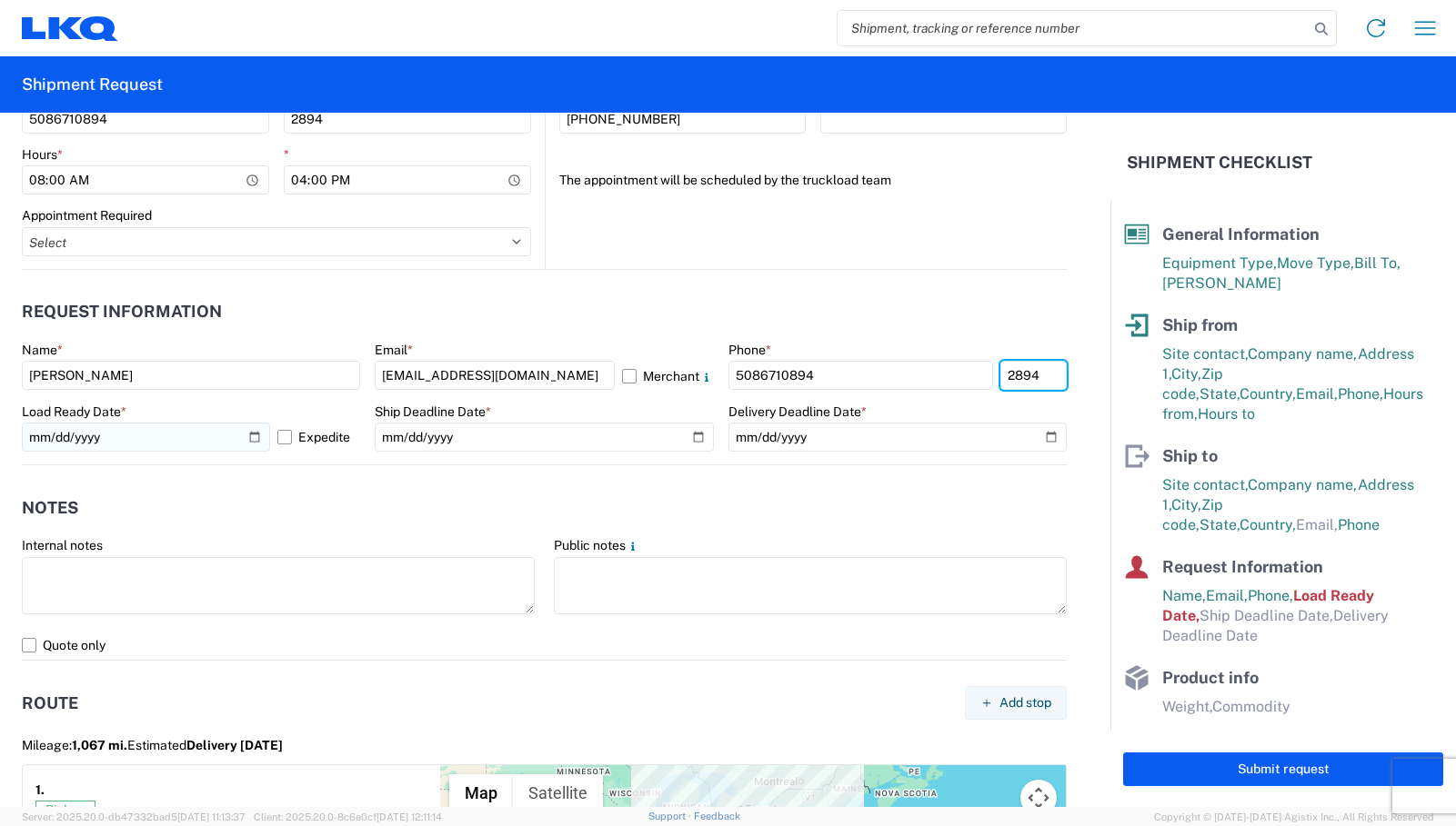
type input "2894"
click at [252, 440] on input "2025-10-09" at bounding box center [145, 437] width 248 height 29
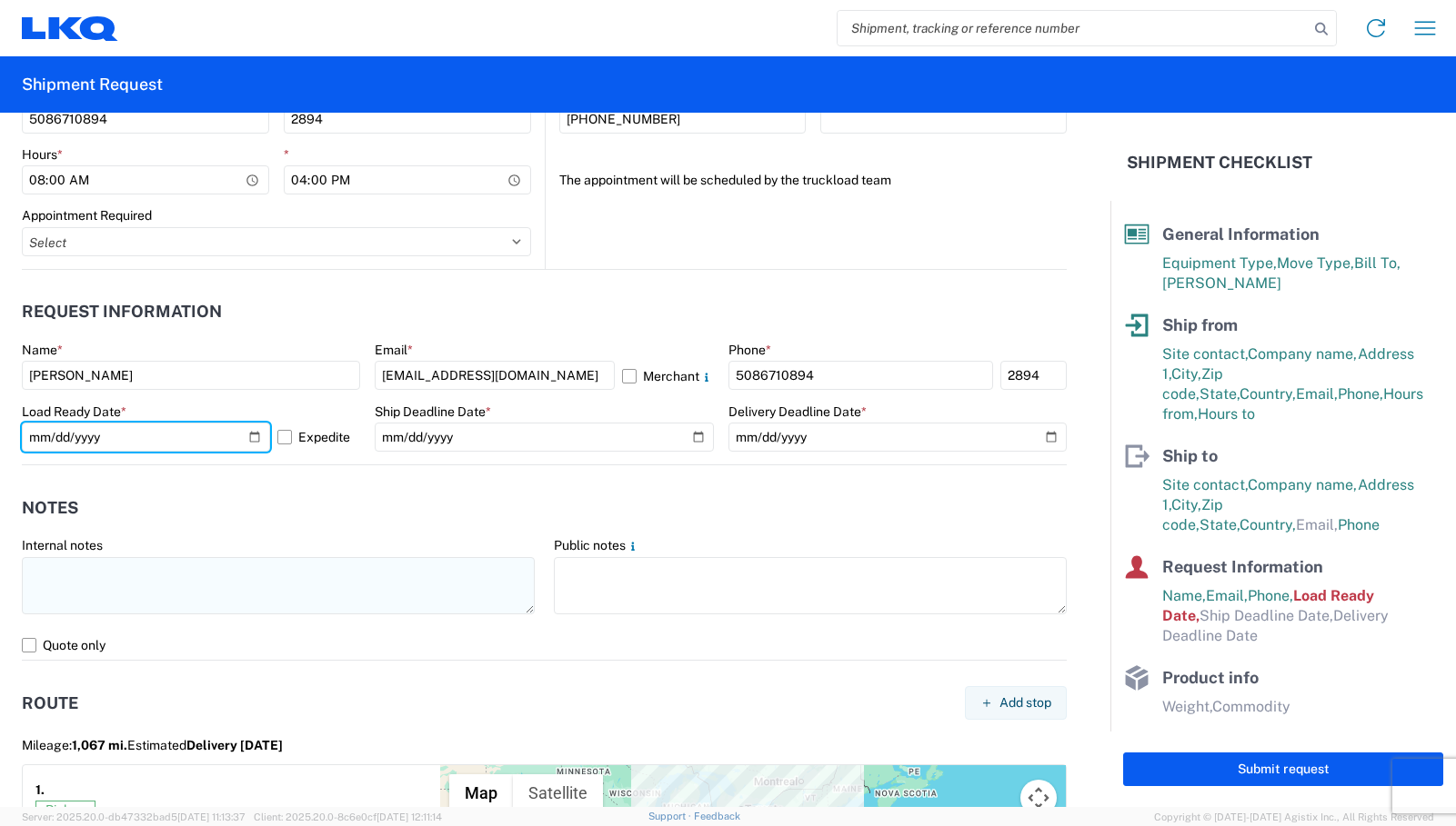
type input "2025-10-10"
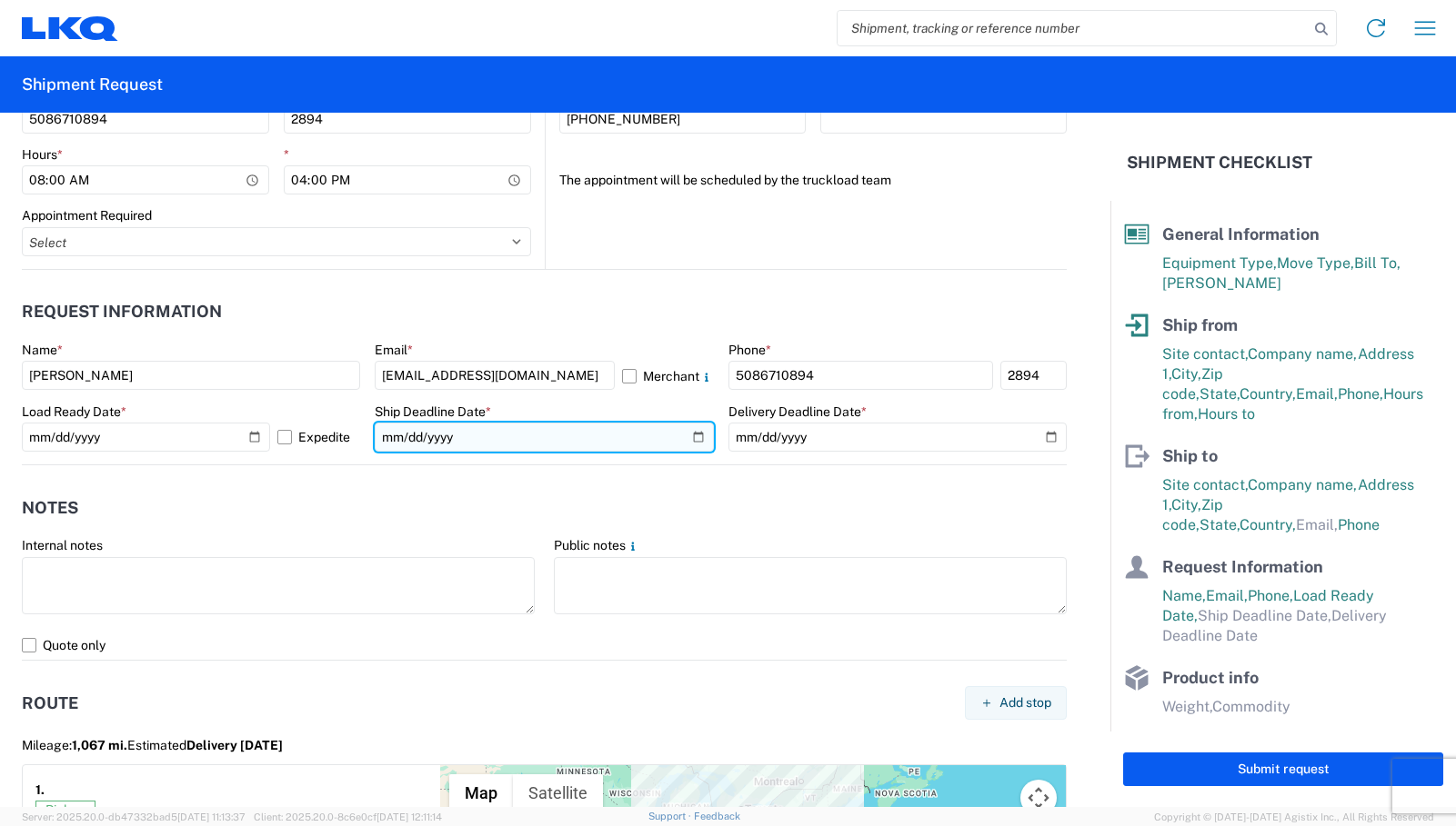
click at [478, 438] on input "date" at bounding box center [543, 437] width 338 height 29
click at [685, 429] on input "date" at bounding box center [543, 437] width 338 height 29
type input "2025-10-10"
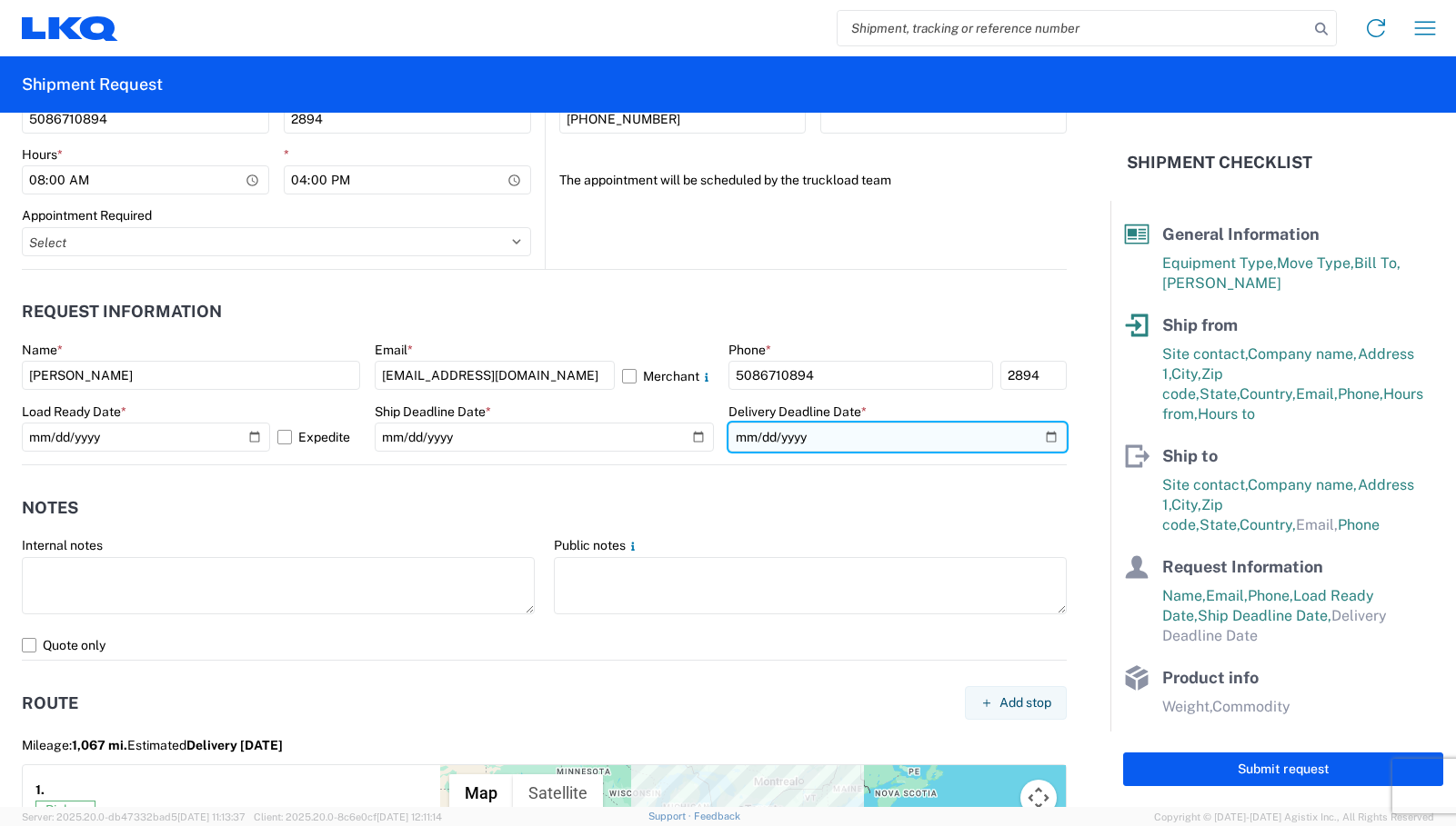
click at [1032, 433] on input "date" at bounding box center [897, 437] width 338 height 29
type input "2025-10-13"
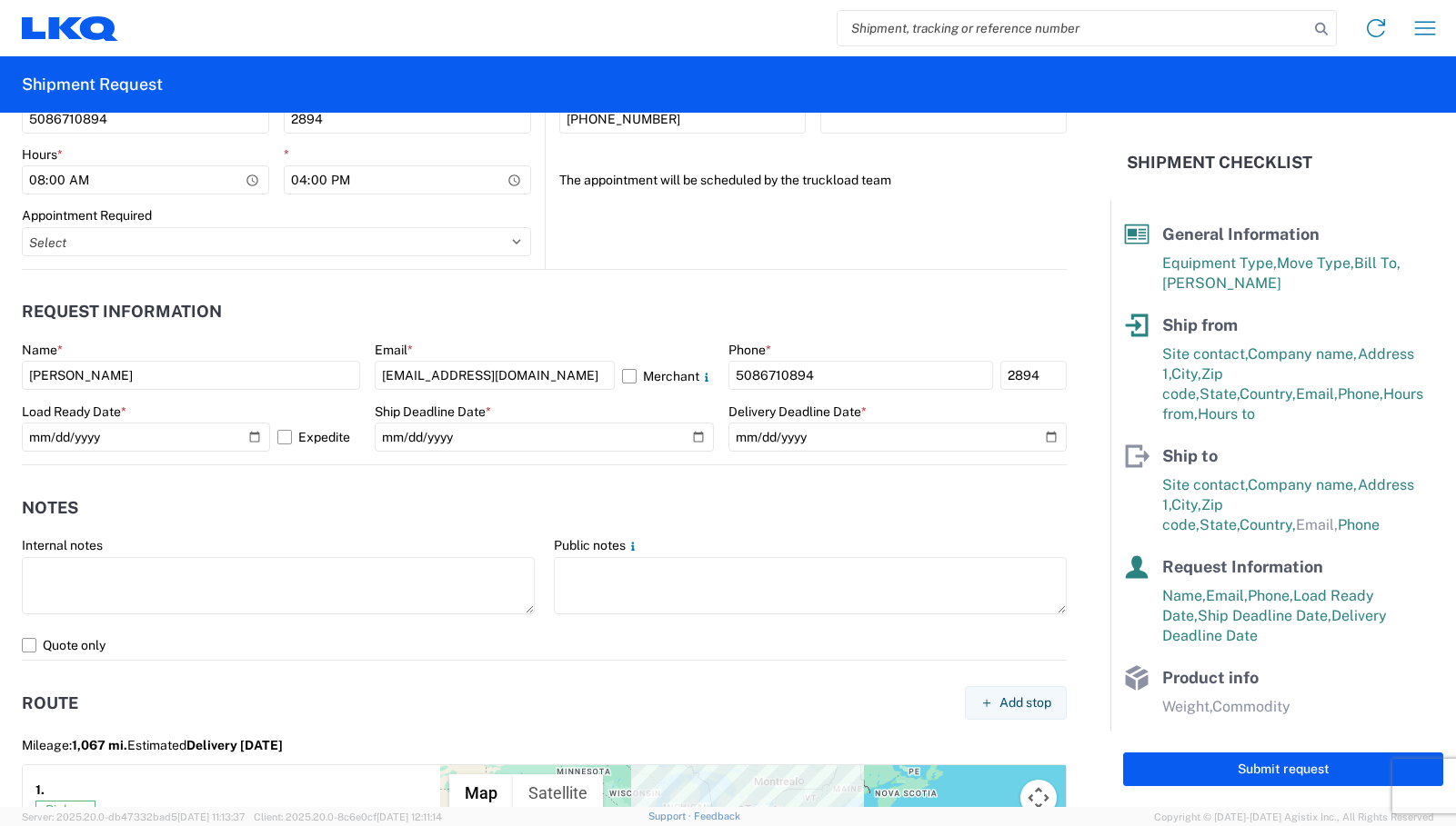
click at [836, 517] on header "Notes" at bounding box center [544, 508] width 1045 height 41
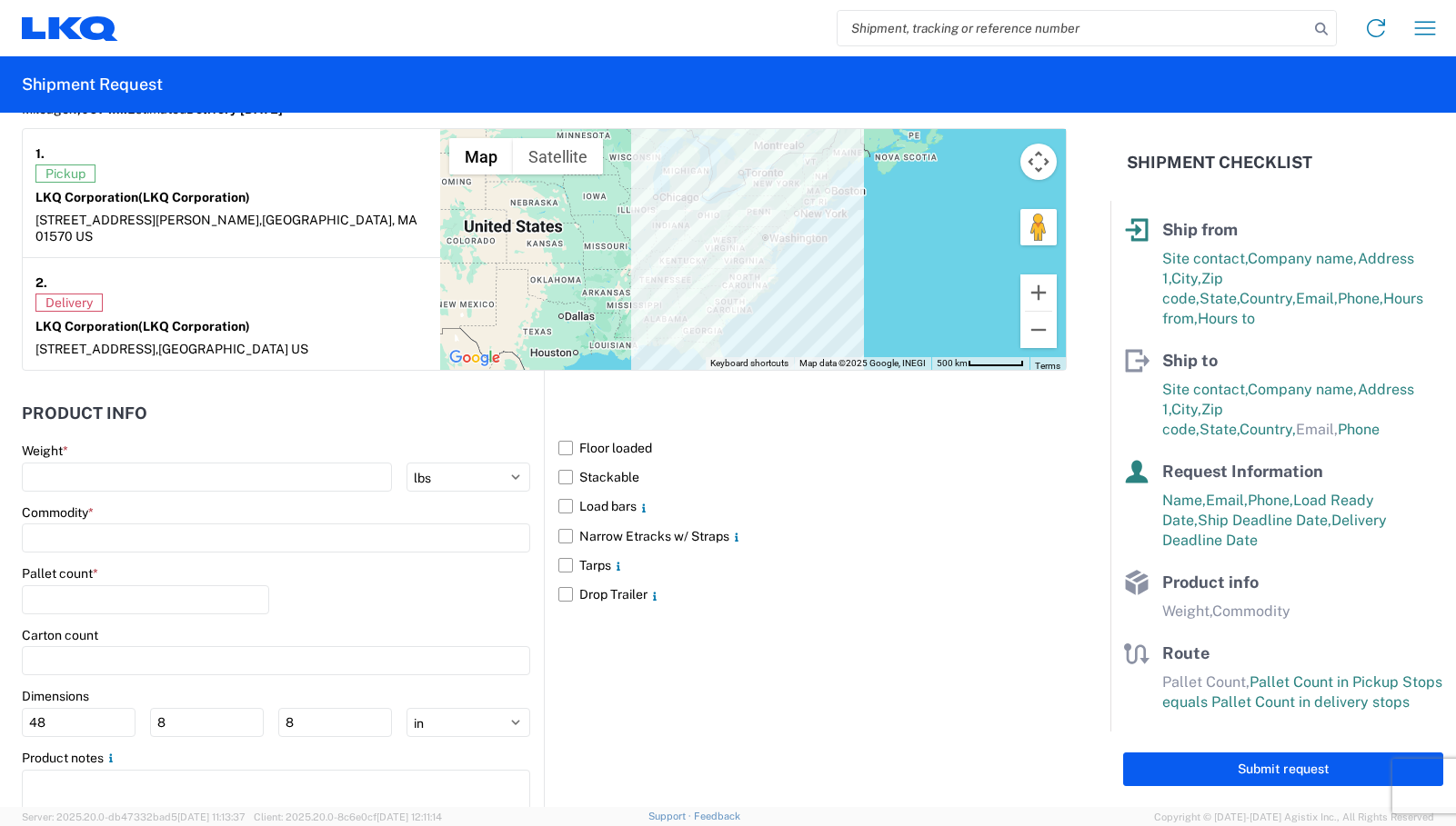
scroll to position [1594, 0]
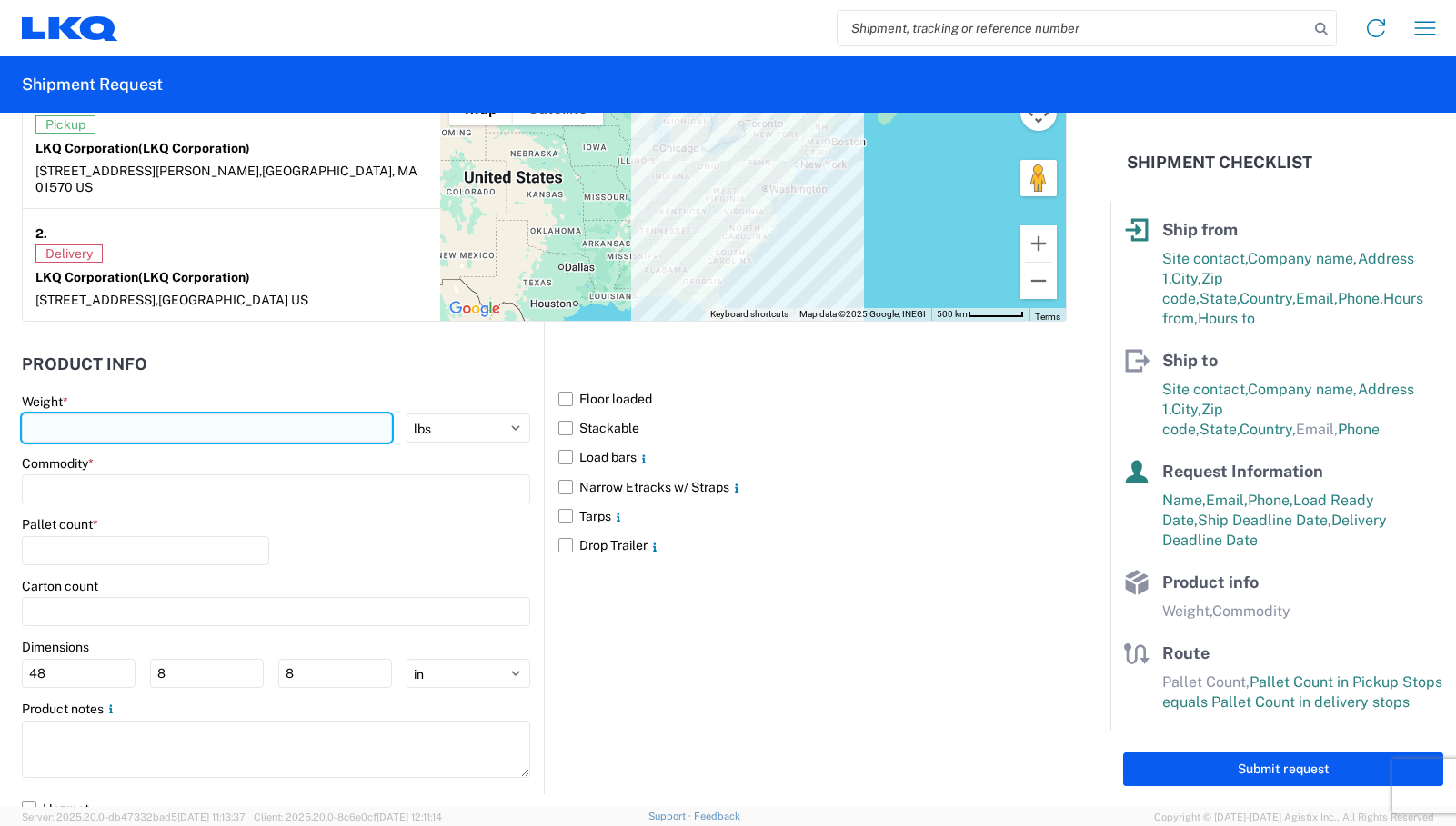
click at [57, 413] on input "number" at bounding box center [206, 427] width 370 height 29
type input "40000"
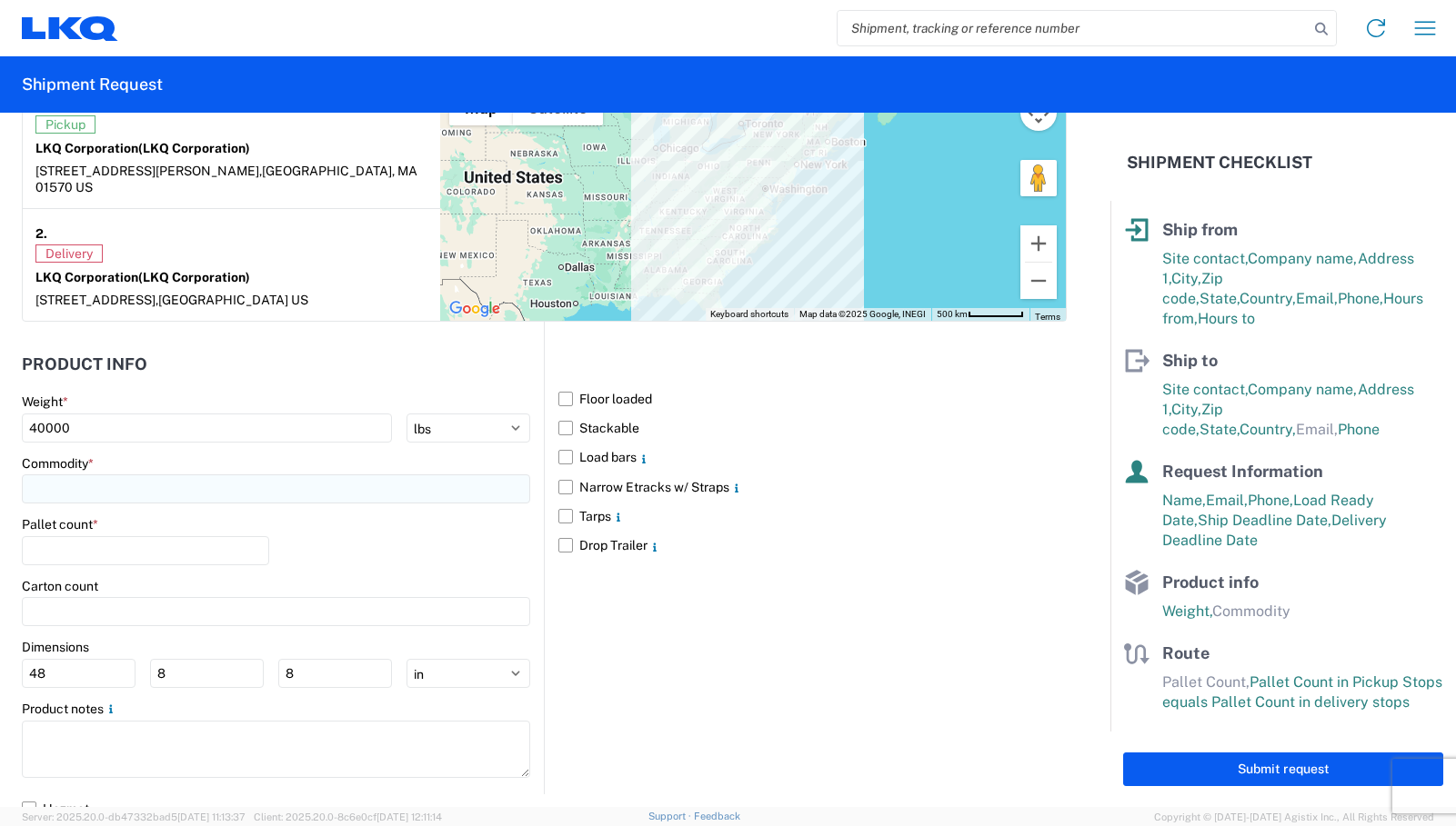
click at [82, 475] on input at bounding box center [276, 489] width 509 height 29
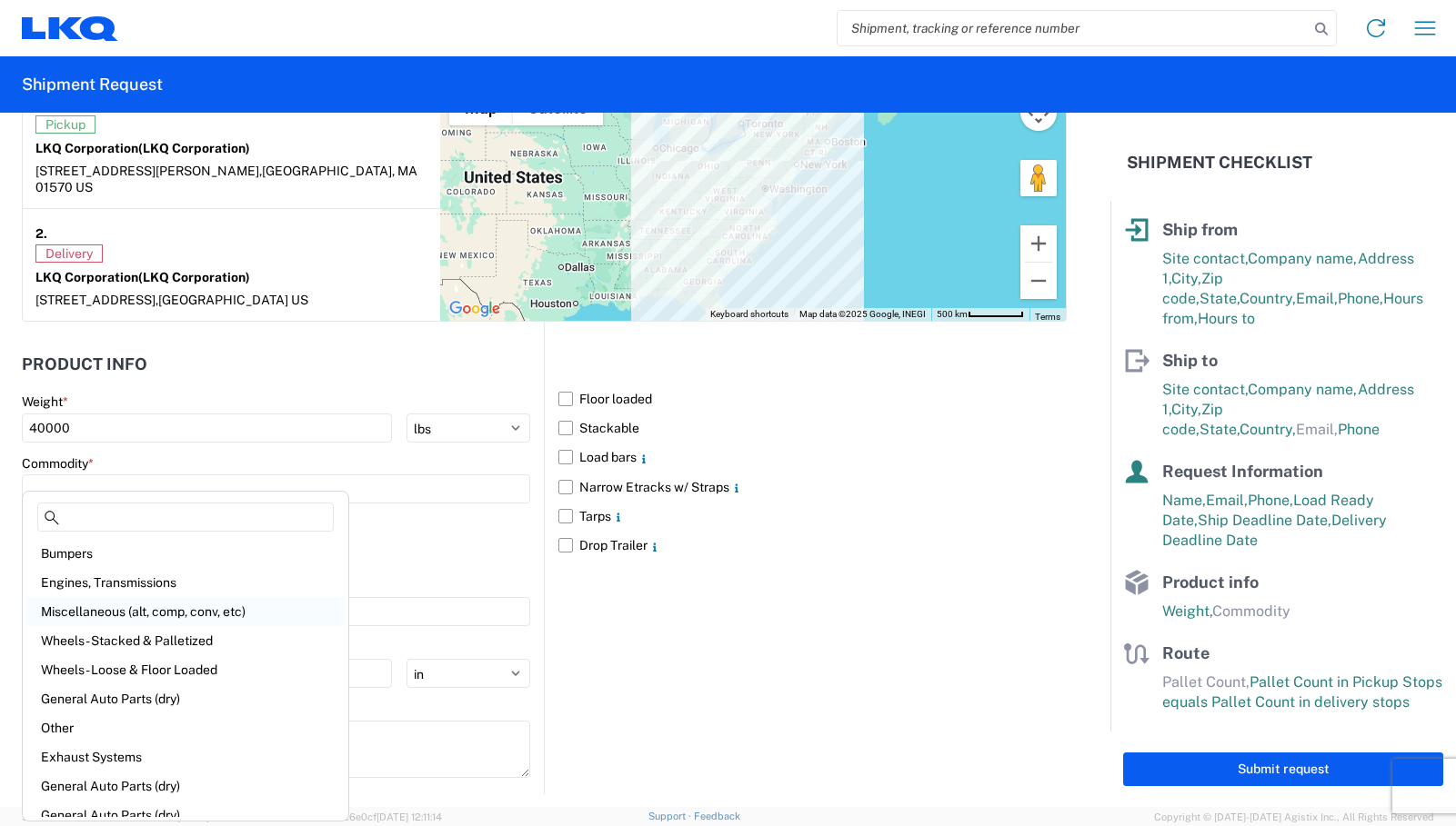
click at [136, 619] on div "Miscellaneous (alt, comp, conv, etc)" at bounding box center [185, 611] width 319 height 29
type input "Miscellaneous (alt, comp, conv, etc)"
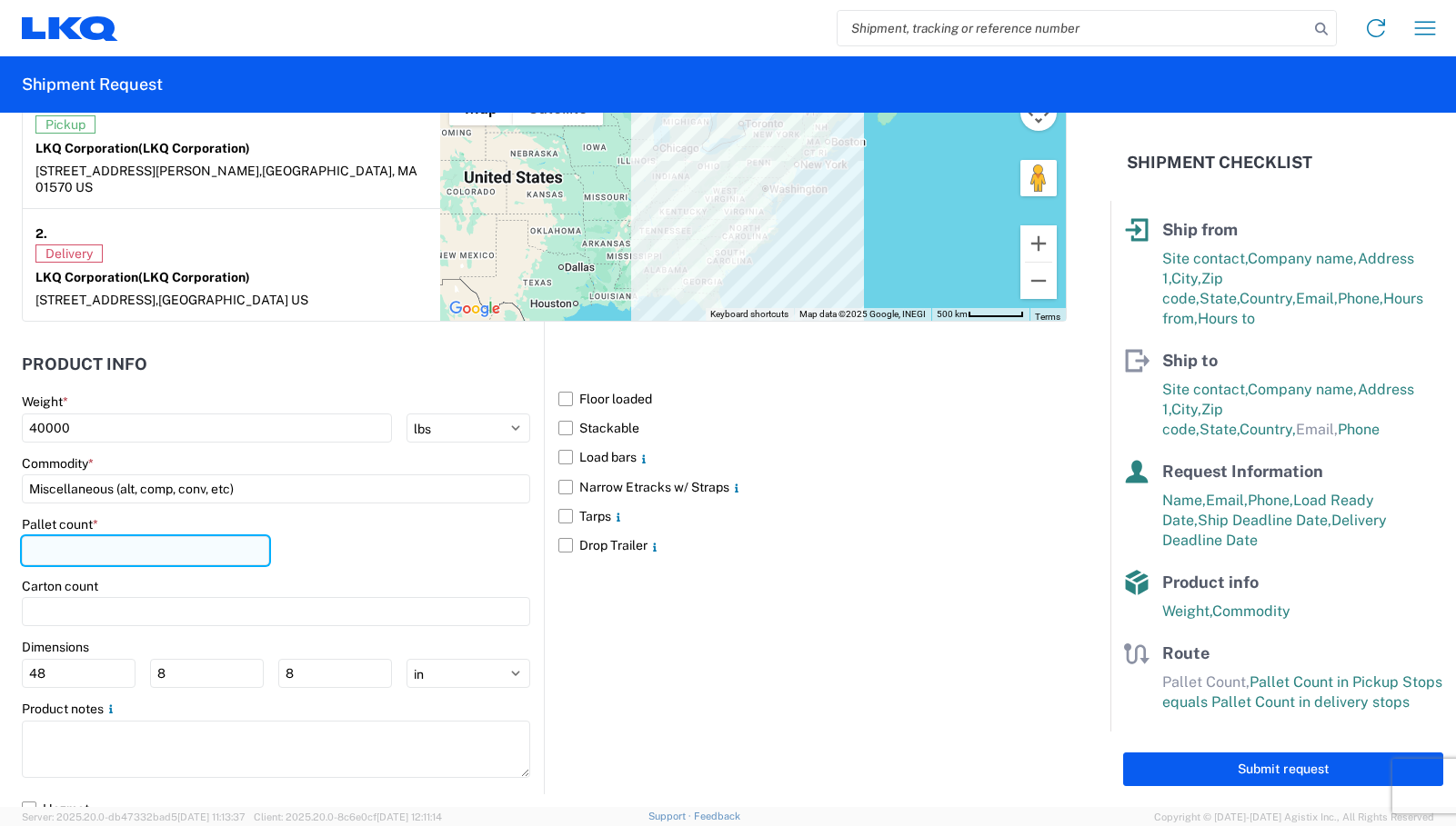
click at [104, 536] on input "number" at bounding box center [145, 550] width 248 height 29
type input "20"
click at [688, 603] on div "Floor loaded Stackable Load bars Narrow Etracks w/ Straps Tarps Drop Trailer" at bounding box center [805, 558] width 523 height 472
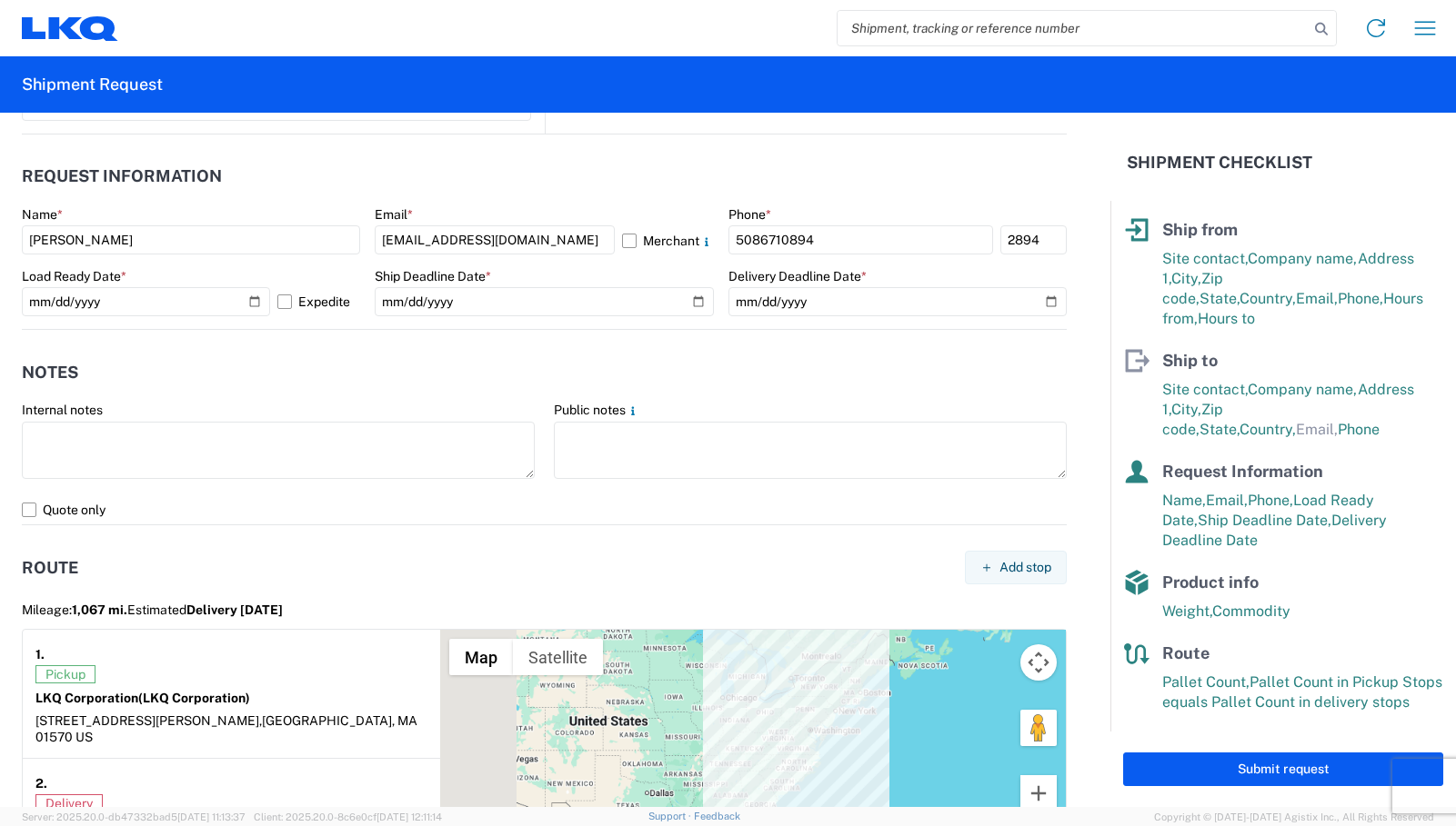
scroll to position [1231, 0]
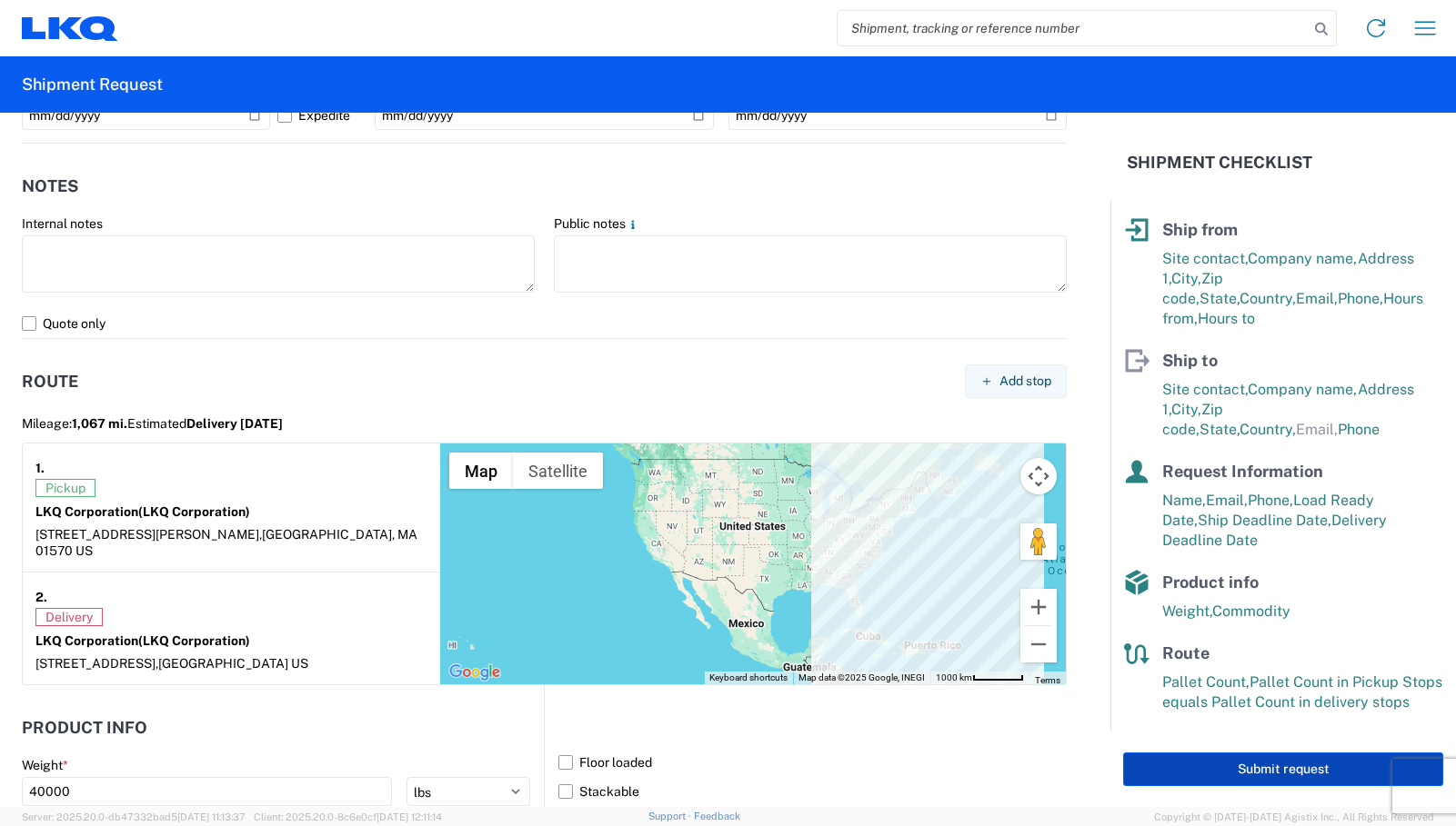
click at [1232, 779] on button "Submit request" at bounding box center [1284, 769] width 320 height 34
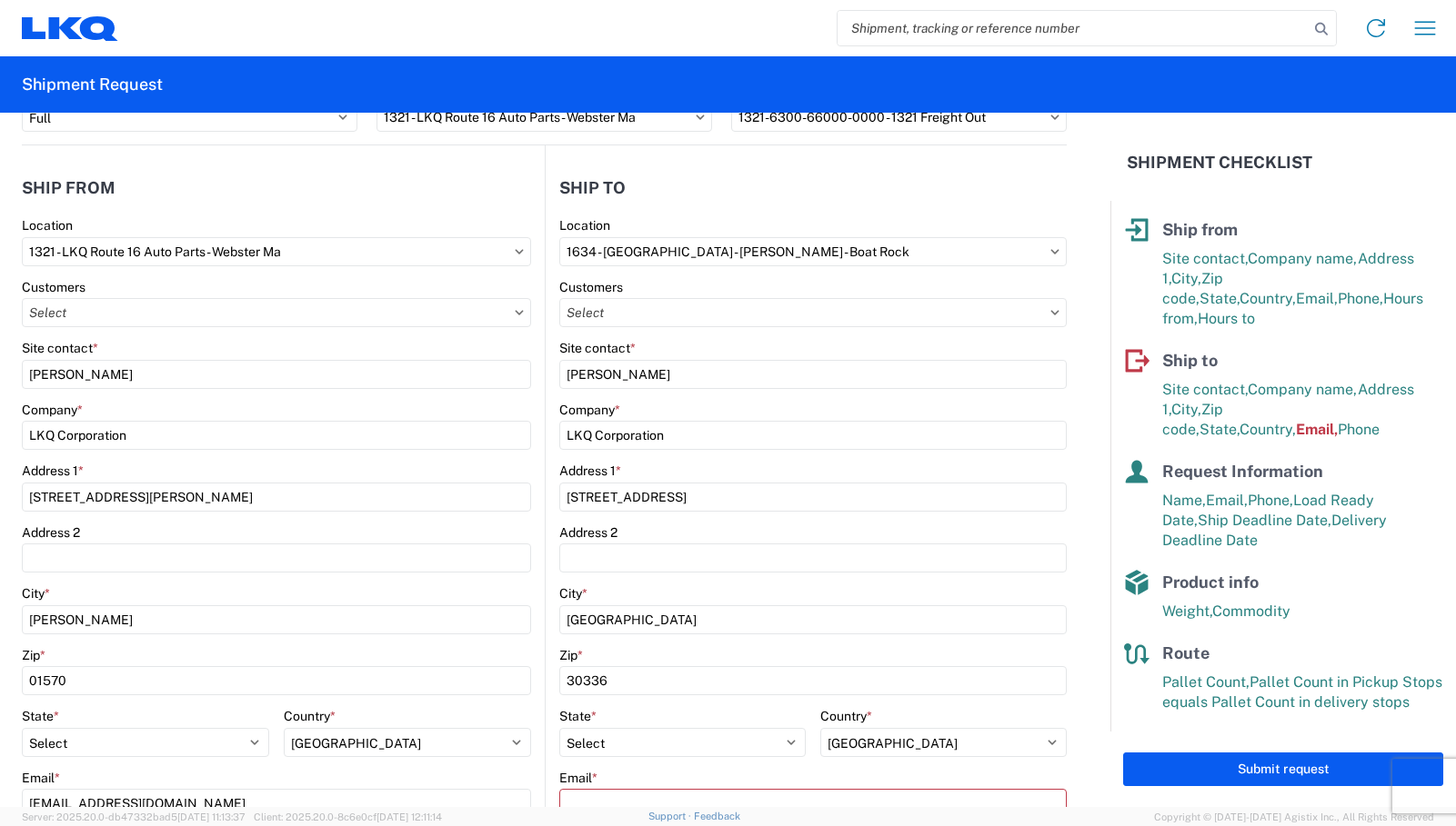
scroll to position [253, 0]
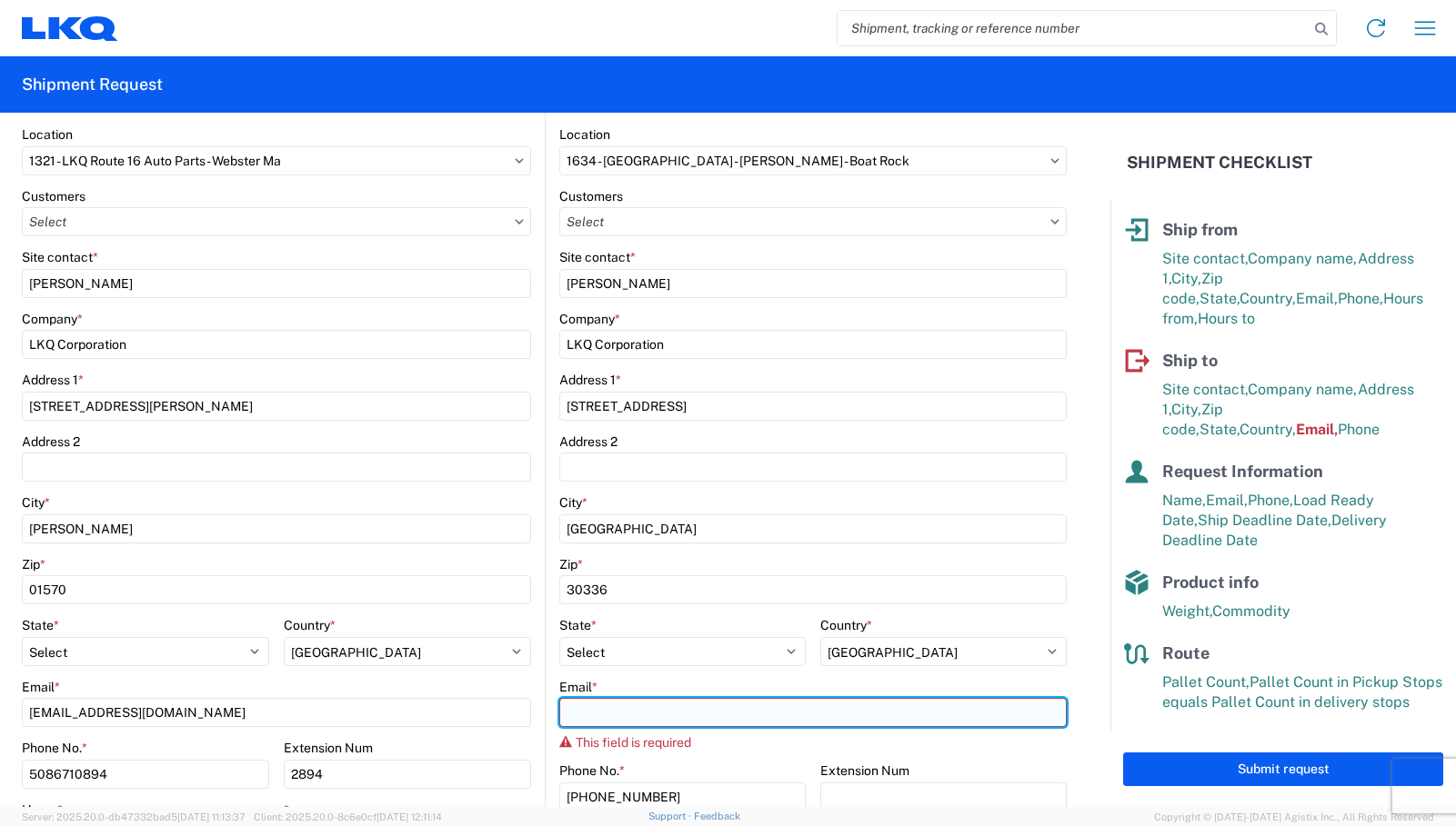
click at [677, 719] on input "Email *" at bounding box center [813, 712] width 509 height 29
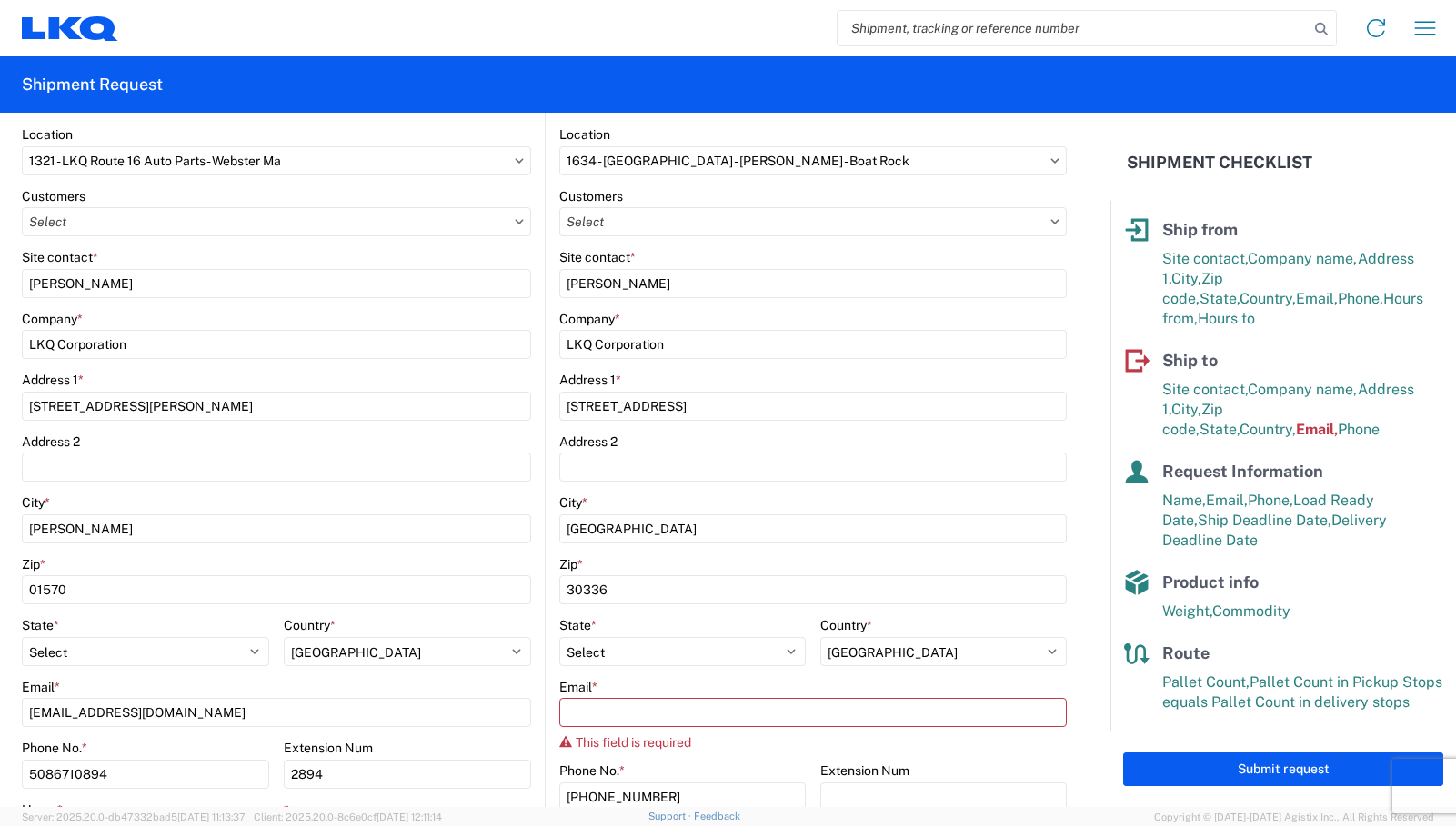
click at [1083, 374] on form "General Information Template PO# Equipment Type * Select 53’ Dry Van Flatbed Dr…" at bounding box center [555, 460] width 1110 height 695
click at [1211, 116] on agx-form-checklist "Shipment Checklist General Information Equipment Type, Move Type, Bill To, Bill…" at bounding box center [1283, 460] width 346 height 695
click at [879, 234] on input "text" at bounding box center [813, 222] width 509 height 29
click at [886, 216] on input "text" at bounding box center [813, 222] width 509 height 29
click at [1050, 224] on input "text" at bounding box center [813, 222] width 509 height 29
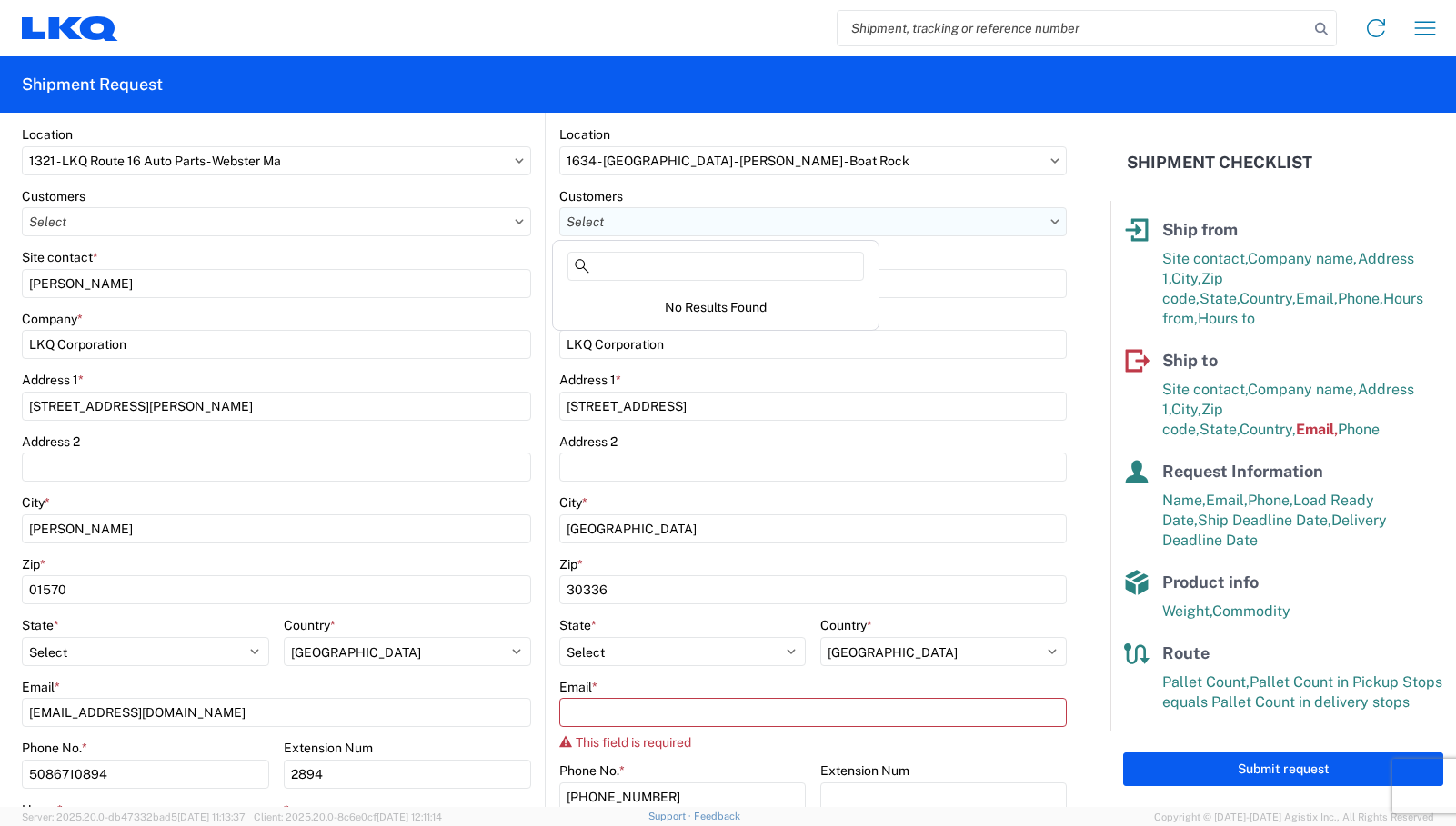
click at [1048, 222] on input "text" at bounding box center [813, 222] width 509 height 29
click at [1074, 205] on form "General Information Template PO# Equipment Type * Select 53’ Dry Van Flatbed Dr…" at bounding box center [555, 460] width 1110 height 695
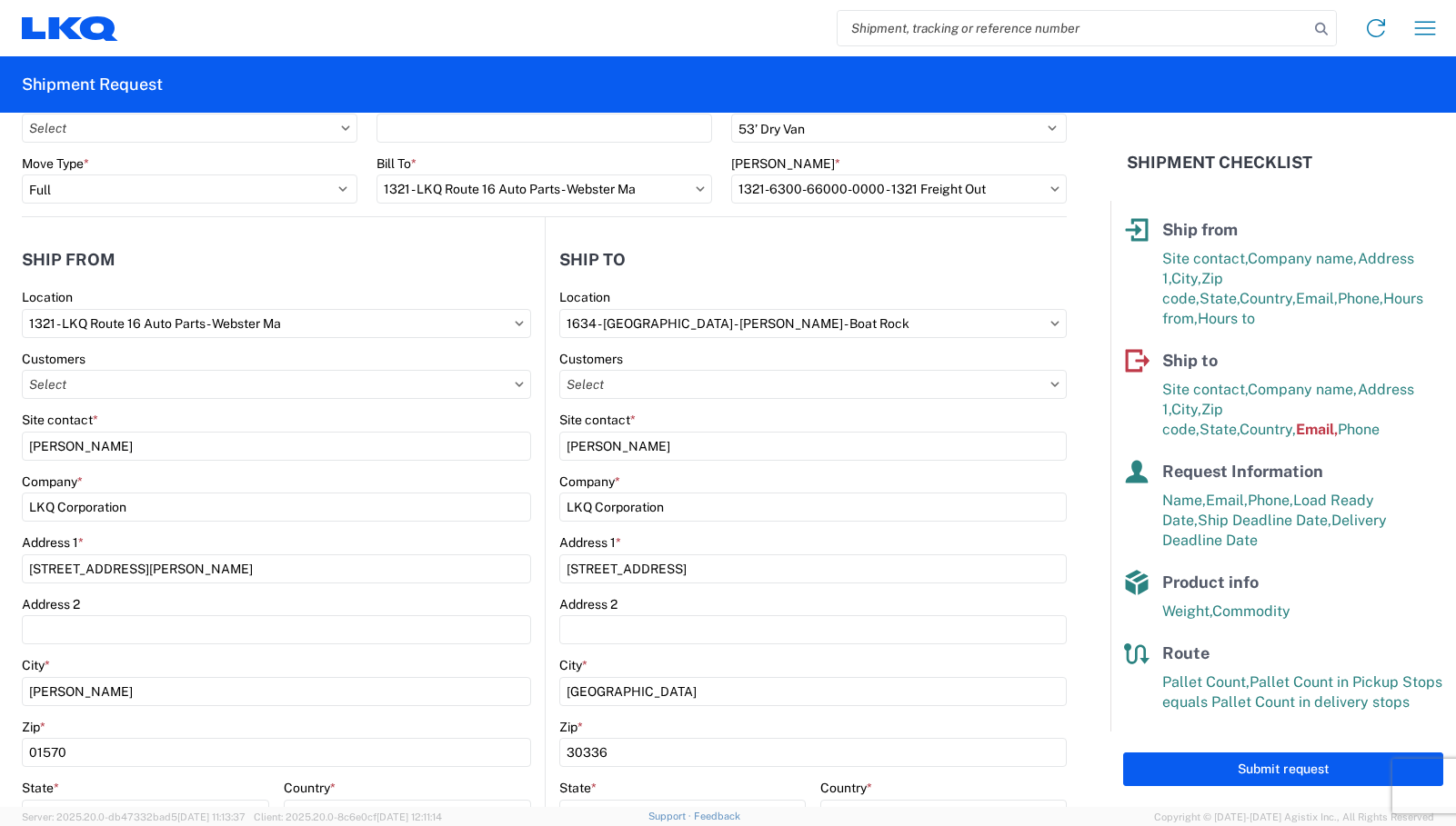
scroll to position [0, 0]
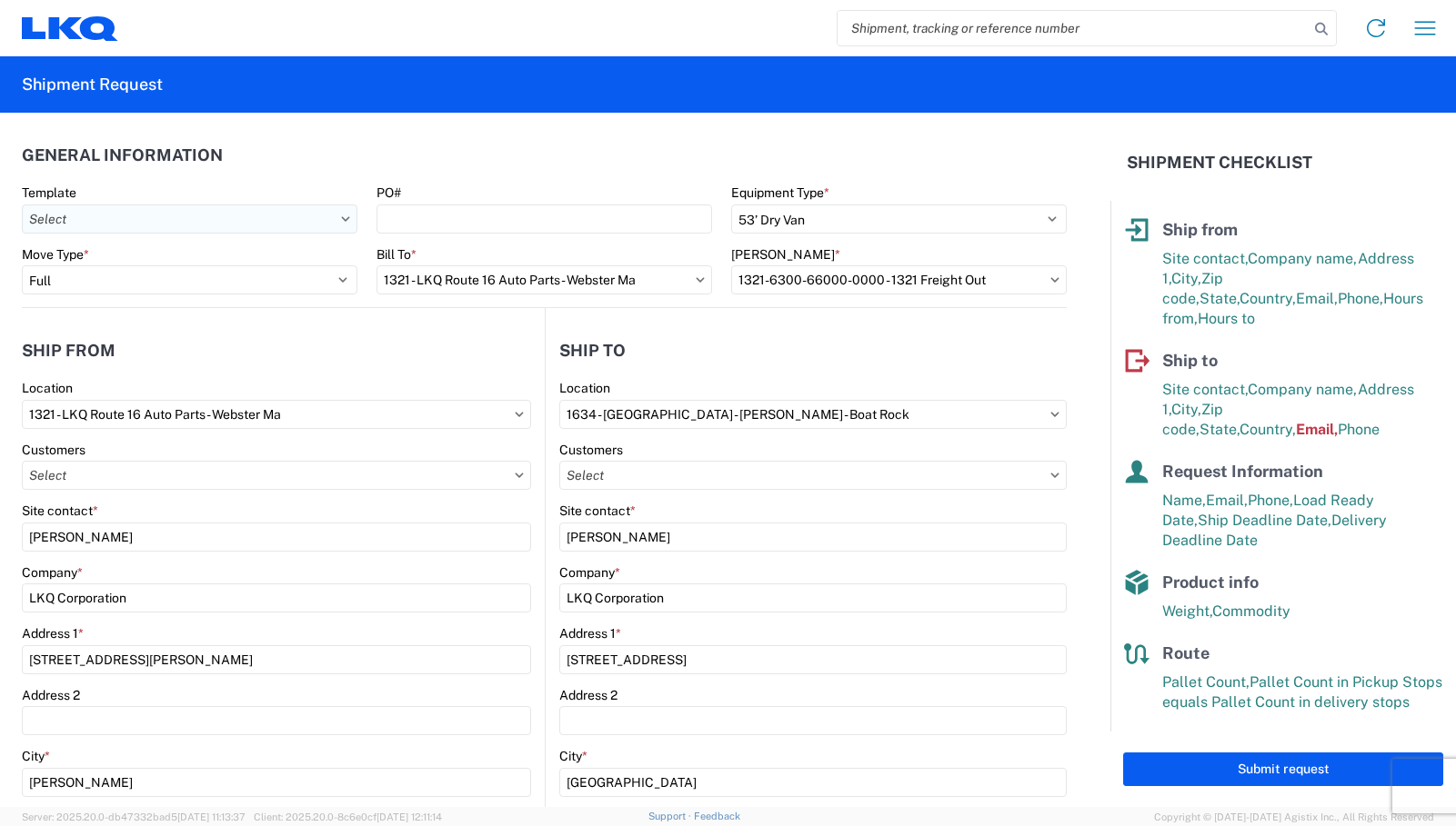
click at [333, 218] on input "text" at bounding box center [189, 219] width 335 height 29
click at [304, 181] on agx-form-section "General Information Template PO# Equipment Type * Select 53’ Dry Van Flatbed Dr…" at bounding box center [544, 220] width 1045 height 172
click at [1086, 475] on form "General Information Template PO# Equipment Type * Select 53’ Dry Van Flatbed Dr…" at bounding box center [555, 460] width 1110 height 695
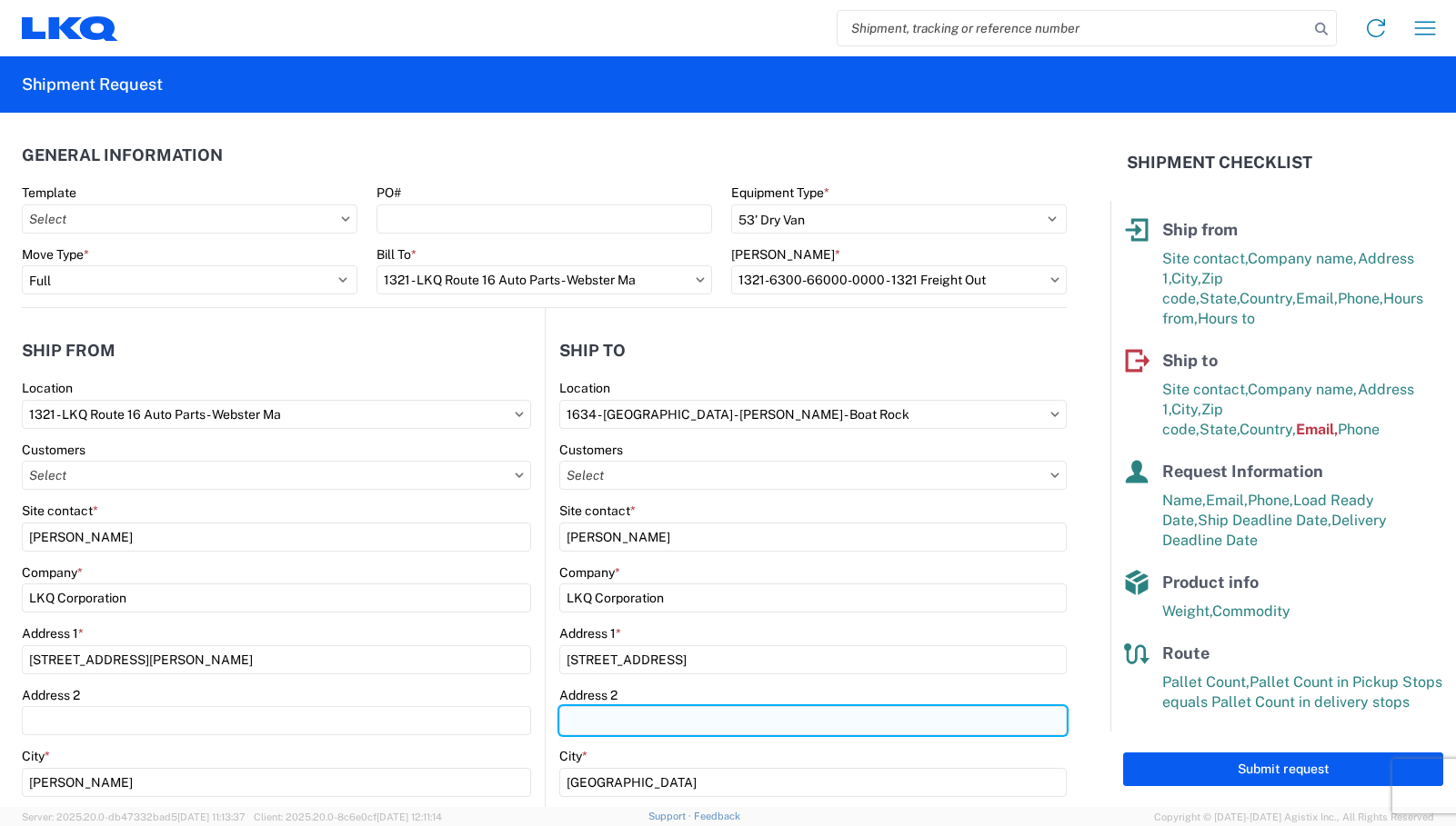
click at [594, 722] on input "Address 2" at bounding box center [813, 720] width 509 height 29
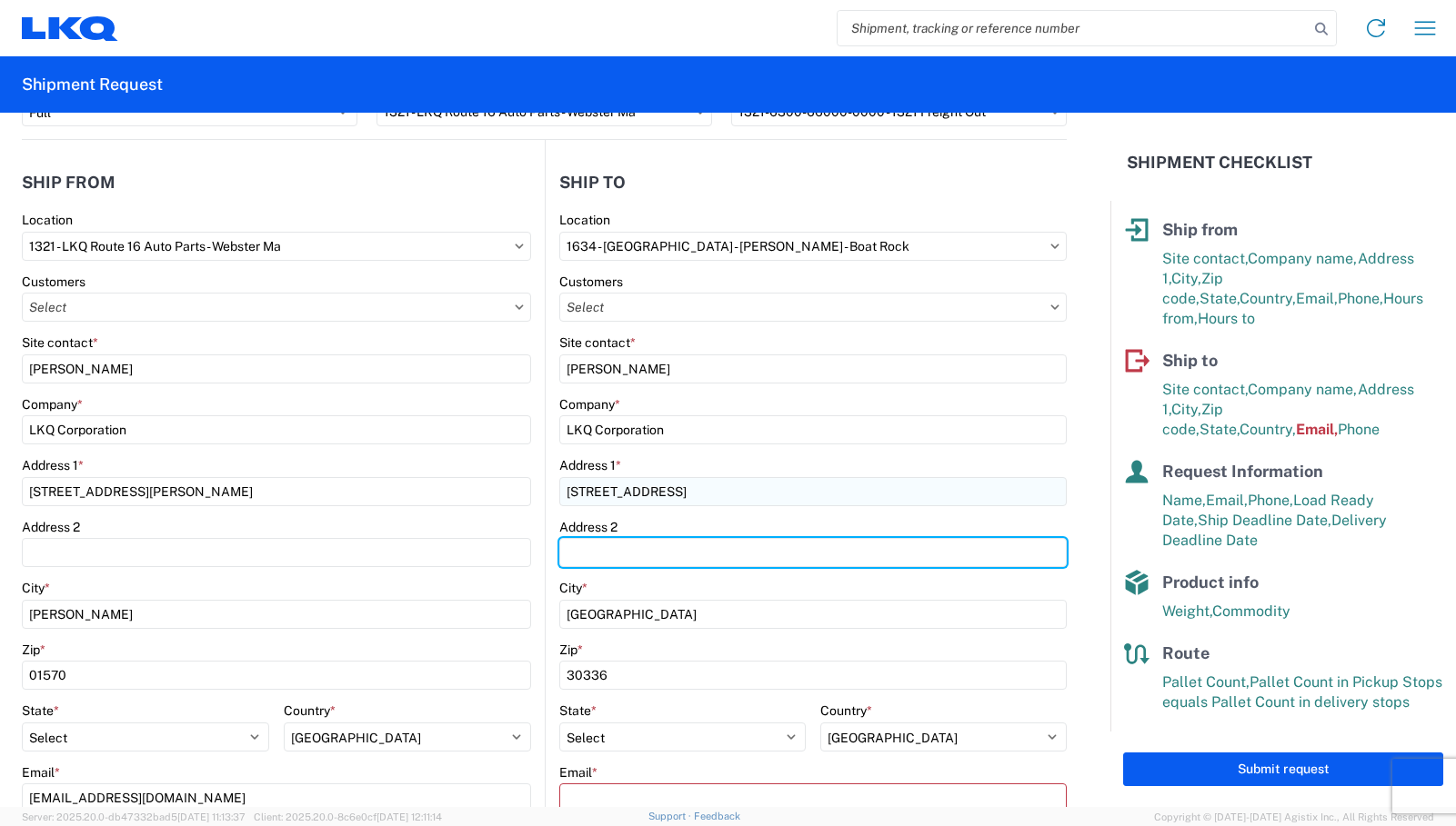
scroll to position [273, 0]
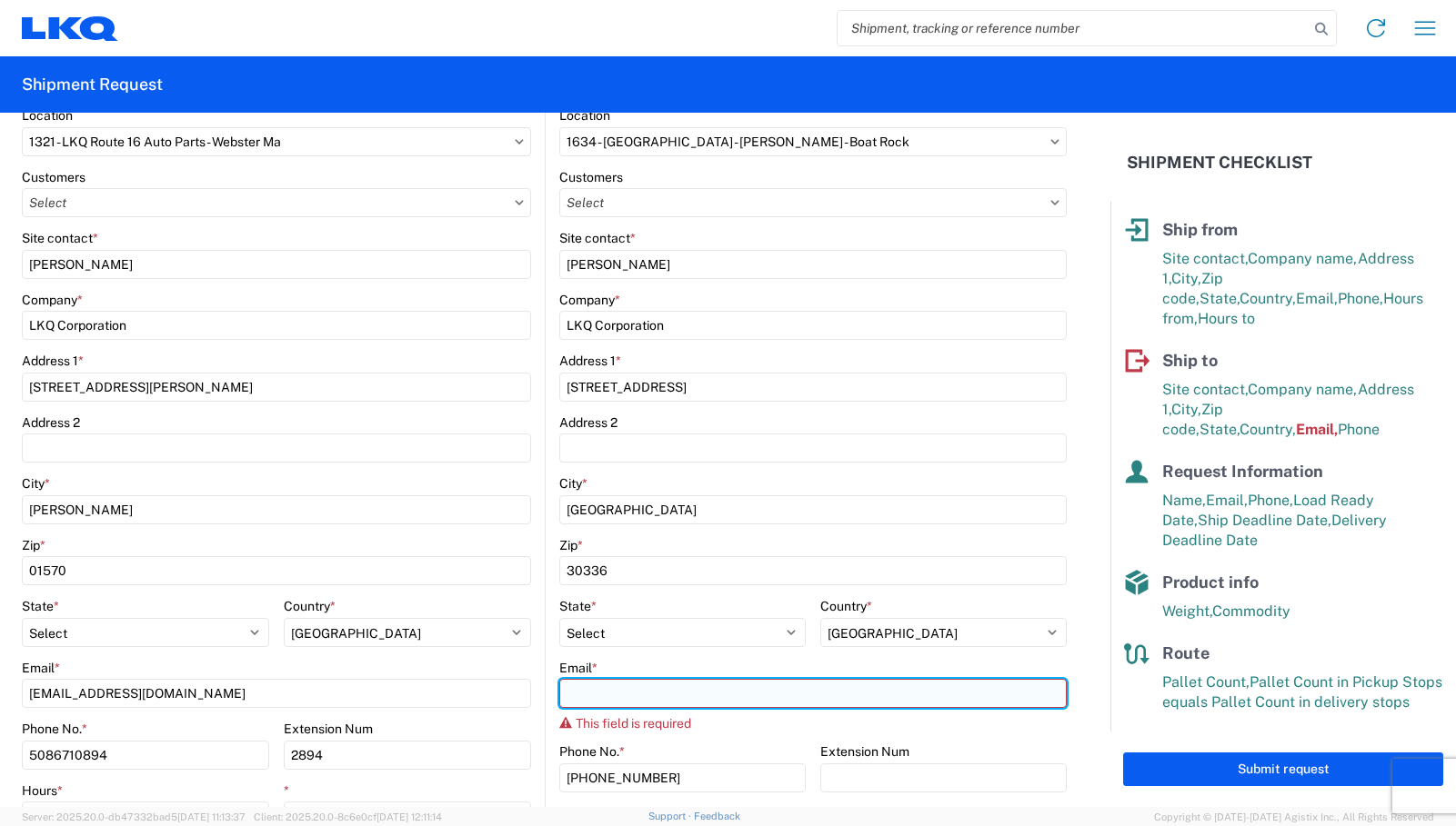
click at [604, 701] on input "Email *" at bounding box center [813, 693] width 509 height 29
click at [584, 696] on input "st" at bounding box center [813, 693] width 509 height 29
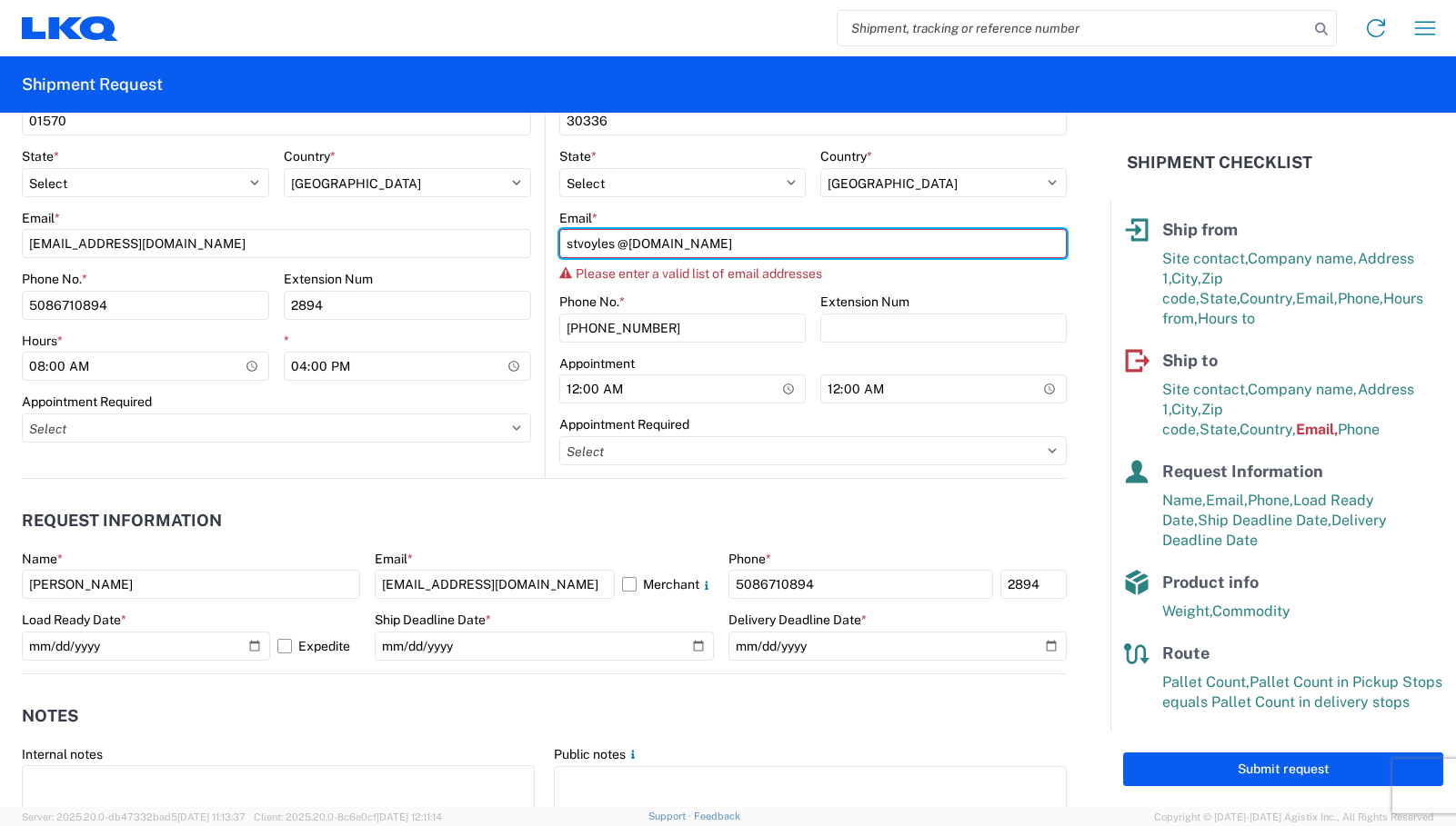
scroll to position [698, 0]
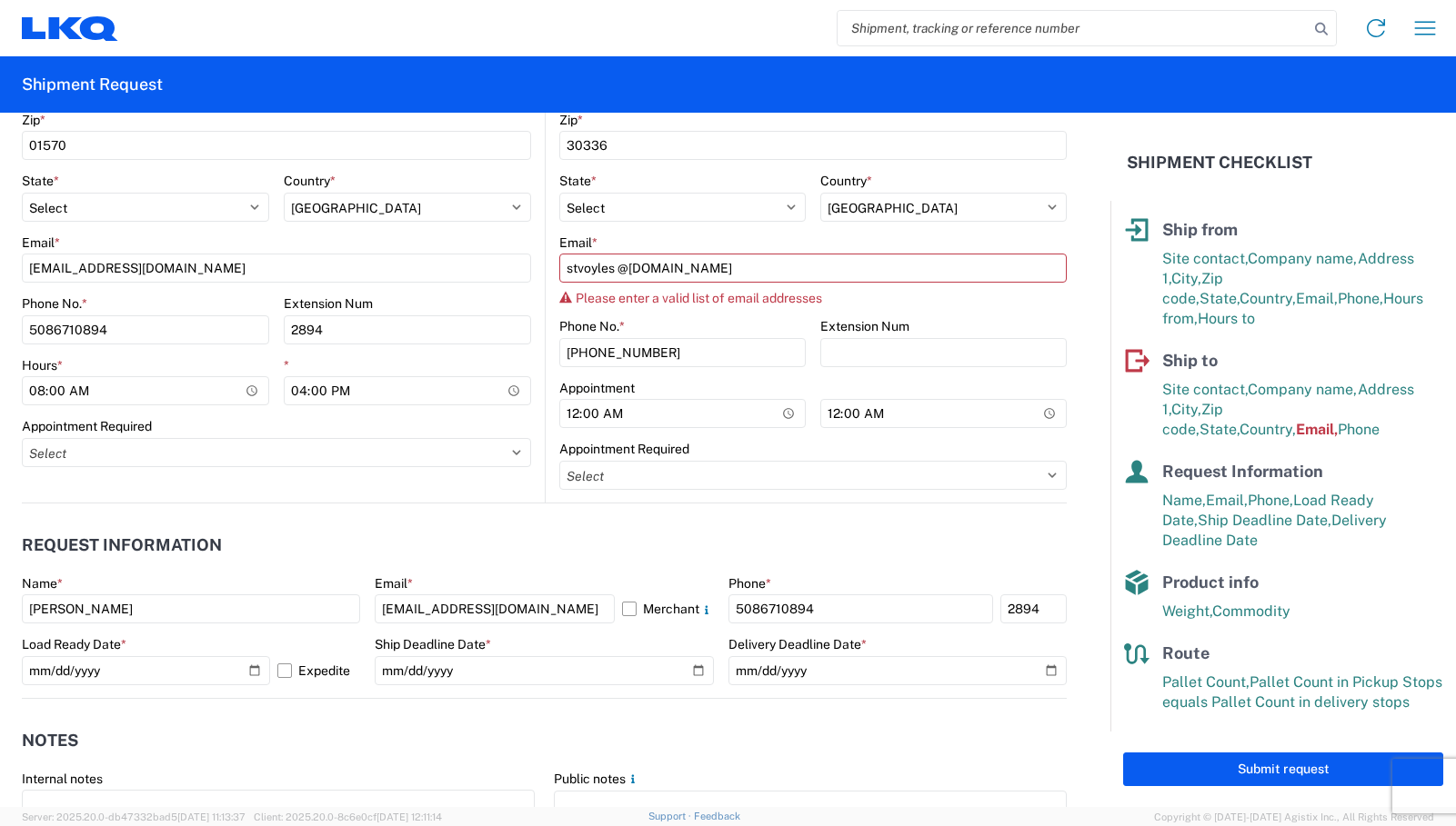
click at [907, 297] on div "Please enter a valid list of email addresses" at bounding box center [813, 298] width 509 height 15
click at [1241, 765] on button "Submit request" at bounding box center [1284, 769] width 320 height 34
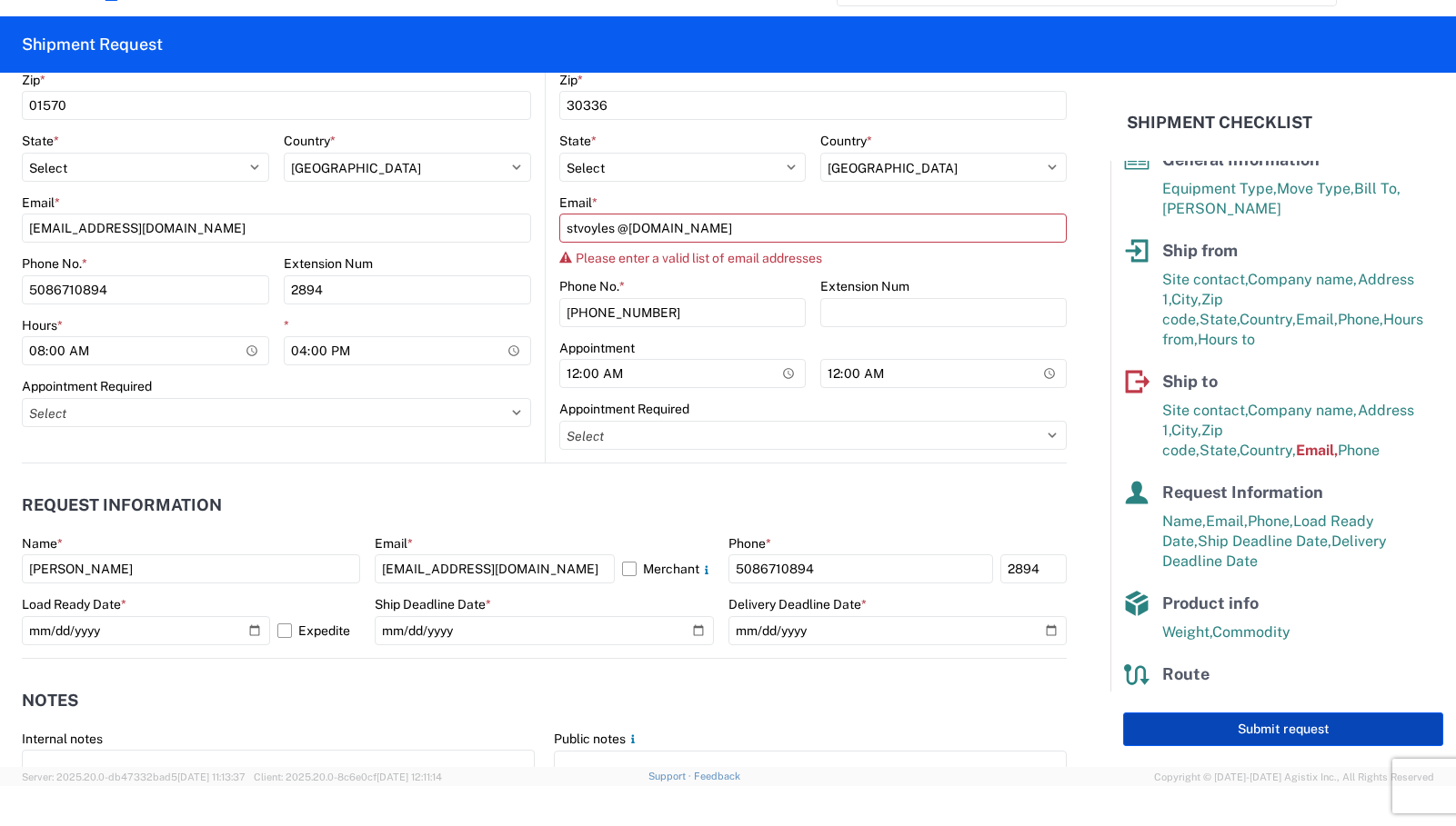
scroll to position [53, 0]
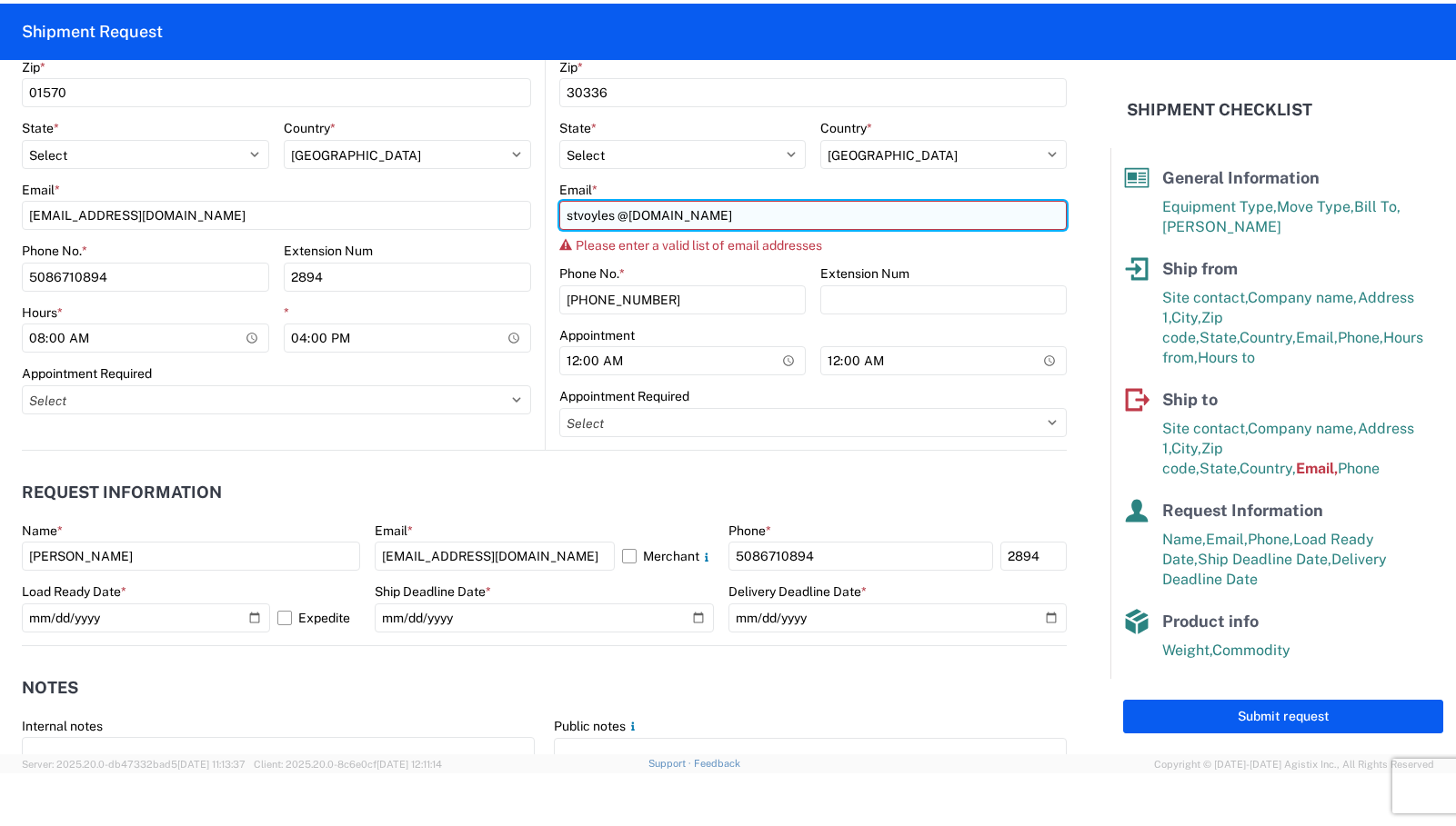
click at [754, 211] on input "stvoyles @lkqcorp.com" at bounding box center [813, 215] width 509 height 29
click at [608, 214] on input "stvoyles @lkqcorp.com" at bounding box center [813, 215] width 509 height 29
click at [616, 221] on input "stvoyles @lkqcorp.com" at bounding box center [813, 215] width 509 height 29
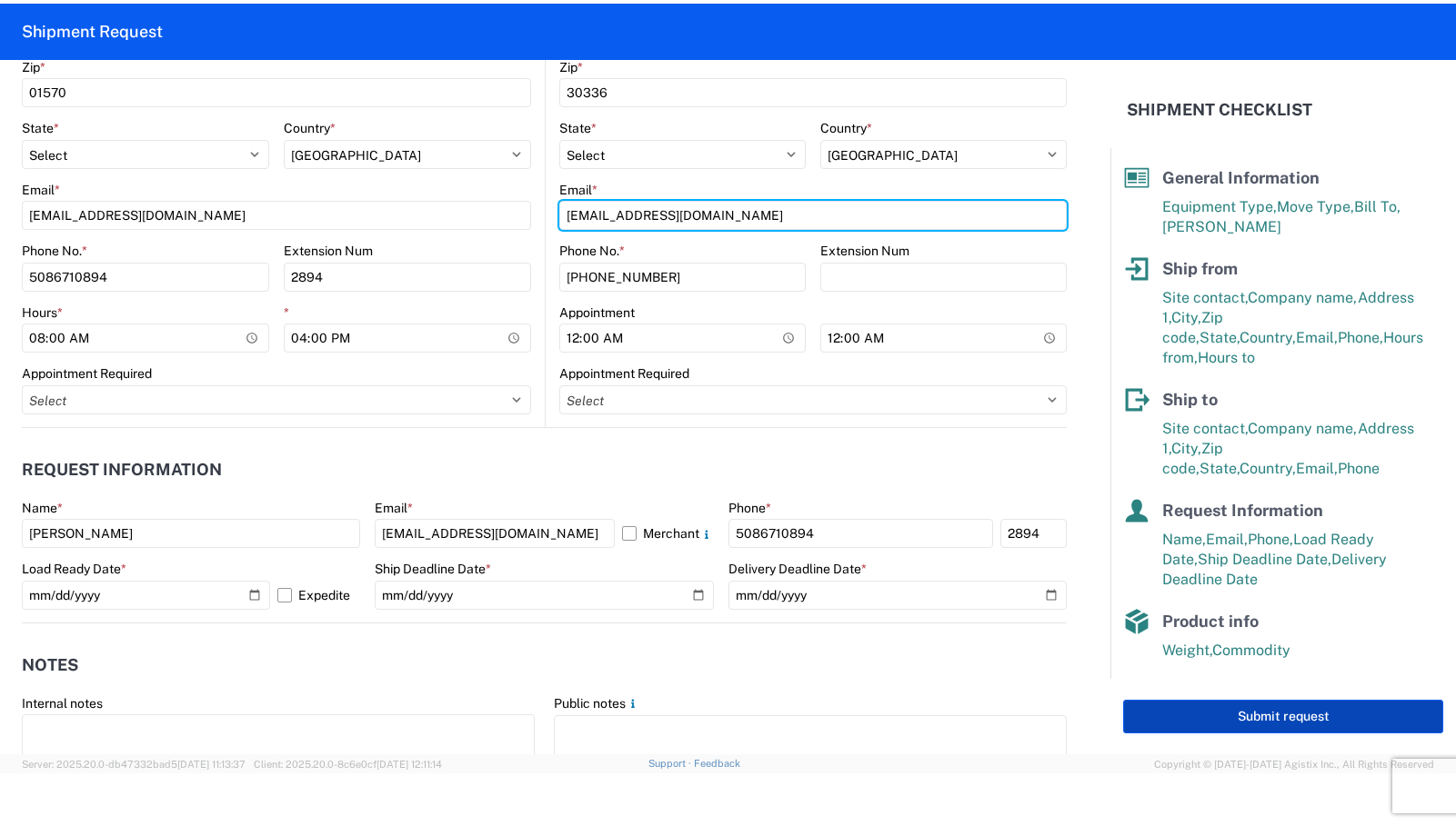
type input "stvoyles@lkqcorp.com"
click at [1254, 713] on button "Submit request" at bounding box center [1284, 717] width 320 height 34
